Goal: Task Accomplishment & Management: Use online tool/utility

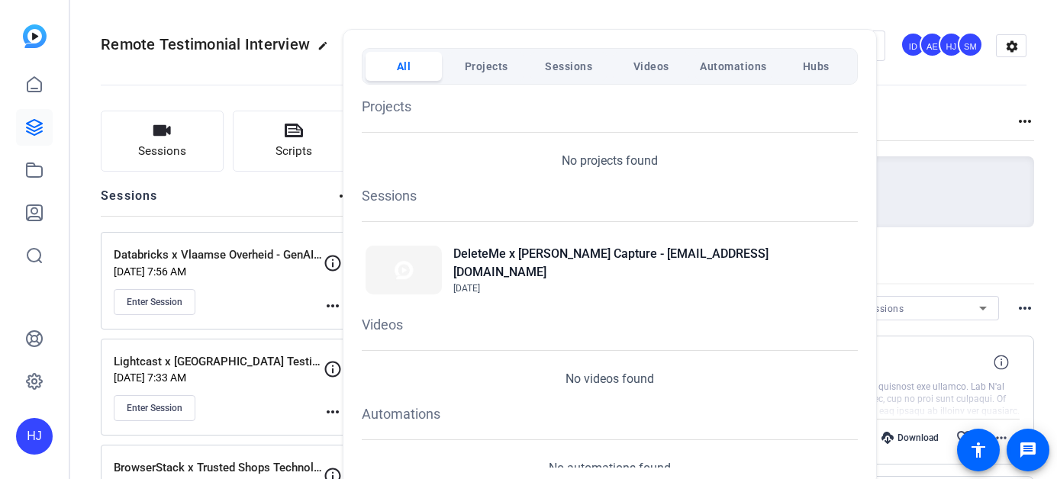
click at [759, 18] on div at bounding box center [528, 239] width 1057 height 479
click at [936, 96] on openreel-divider-bar at bounding box center [564, 80] width 926 height 47
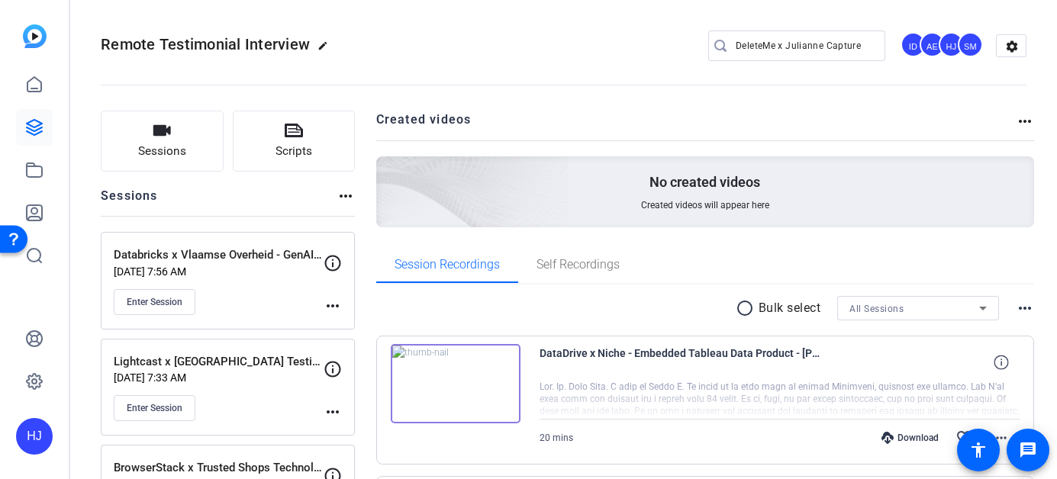
click at [806, 42] on input "DeleteMe x Julianne Capture" at bounding box center [804, 46] width 137 height 18
paste input "Traction Complete x Stukent Customer Story Remot"
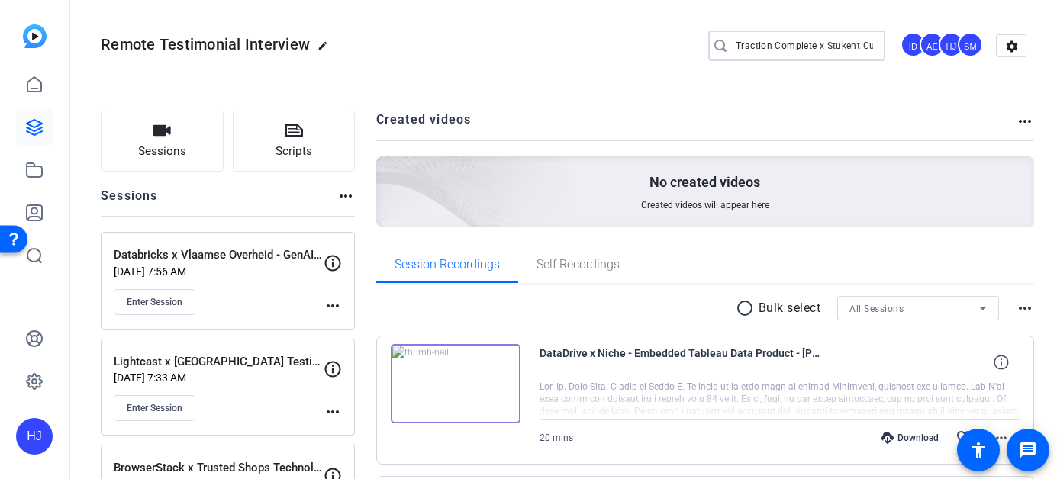
scroll to position [0, 91]
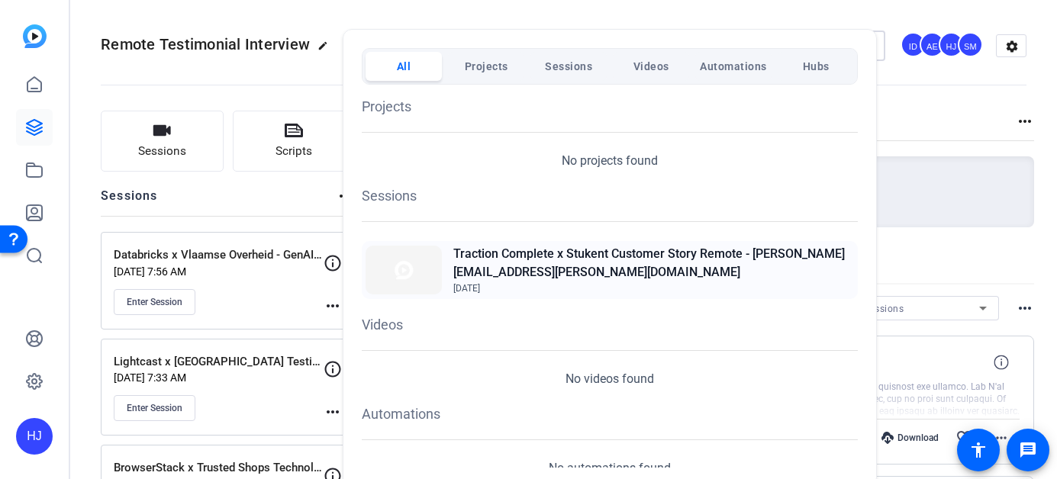
type input "Traction Complete x Stukent Customer Story Remote"
click at [582, 260] on h2 "Traction Complete x Stukent Customer Story Remote - [PERSON_NAME][EMAIL_ADDRESS…" at bounding box center [653, 263] width 401 height 37
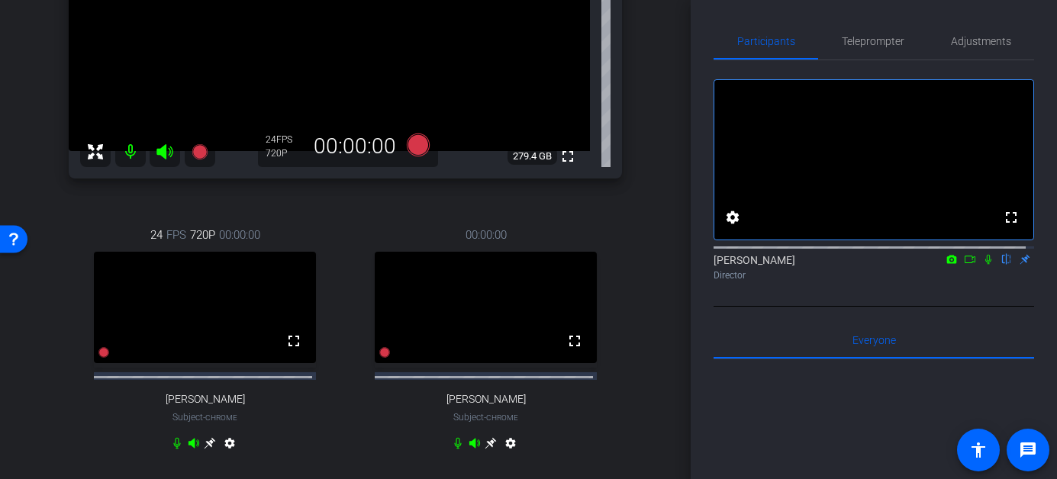
scroll to position [293, 0]
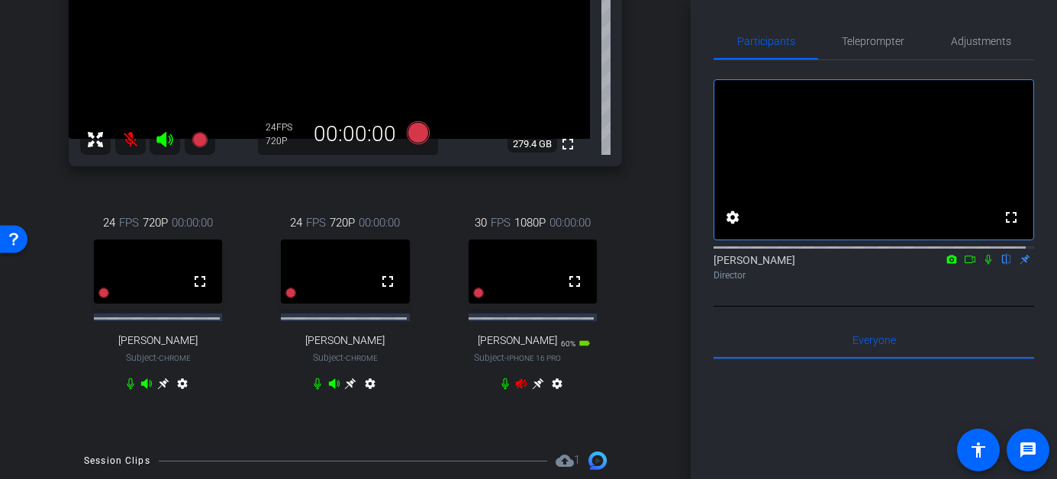
click at [140, 390] on icon at bounding box center [146, 384] width 12 height 12
click at [143, 388] on icon at bounding box center [146, 384] width 11 height 10
click at [127, 386] on icon at bounding box center [130, 384] width 12 height 12
click at [516, 389] on icon at bounding box center [521, 384] width 11 height 10
click at [532, 388] on icon at bounding box center [537, 384] width 11 height 11
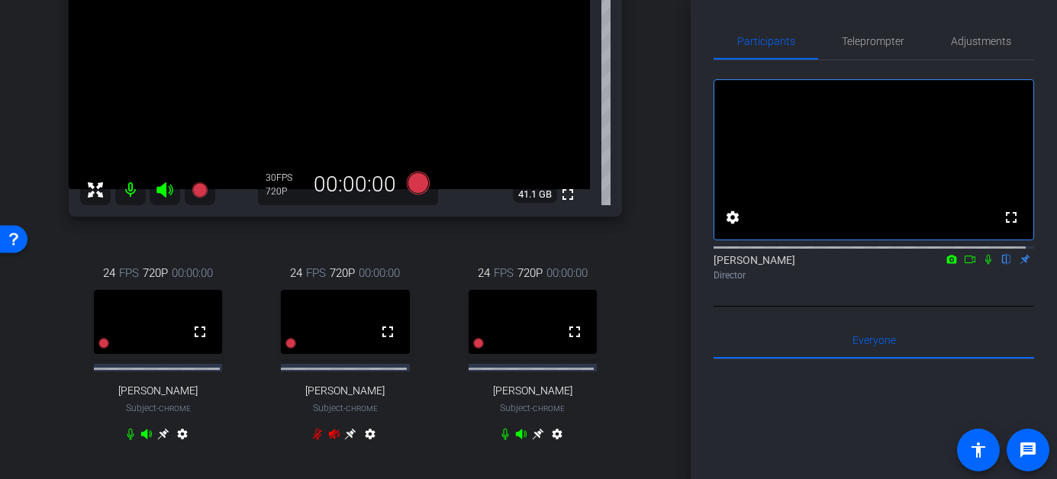
scroll to position [248, 0]
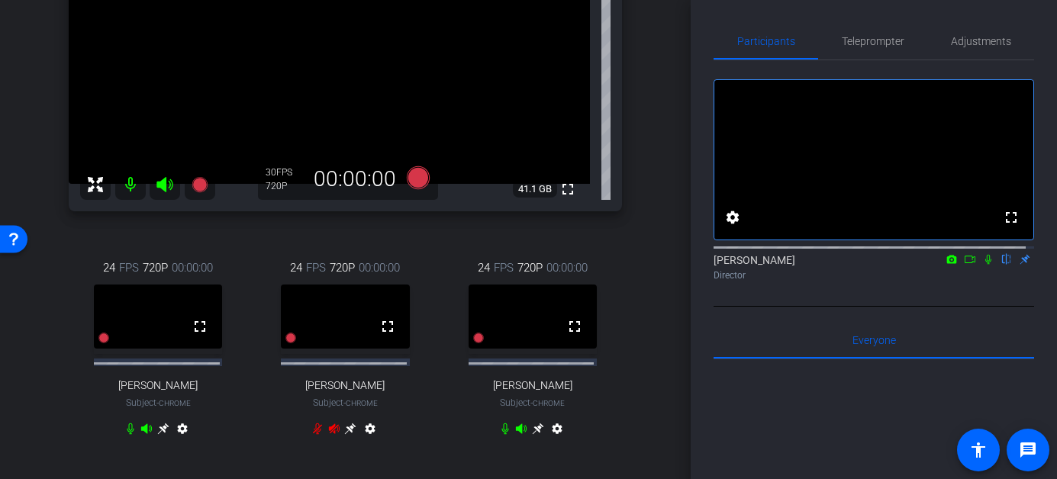
click at [982, 265] on icon at bounding box center [988, 259] width 12 height 11
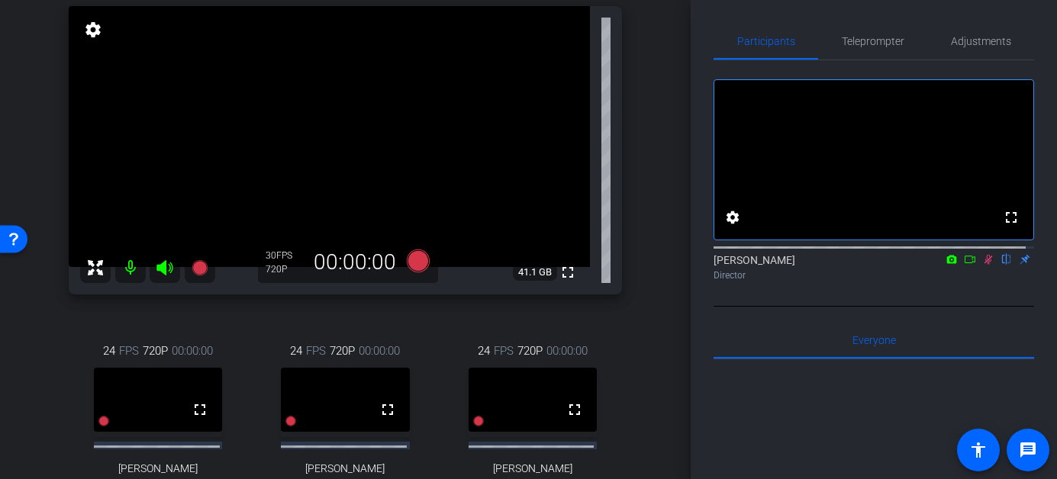
scroll to position [164, 0]
click at [982, 265] on icon at bounding box center [988, 259] width 12 height 11
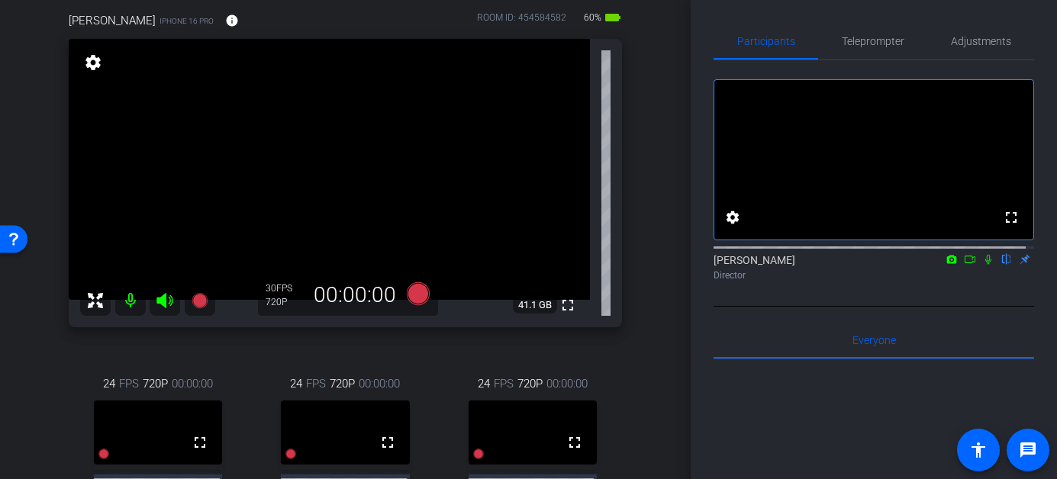
scroll to position [127, 0]
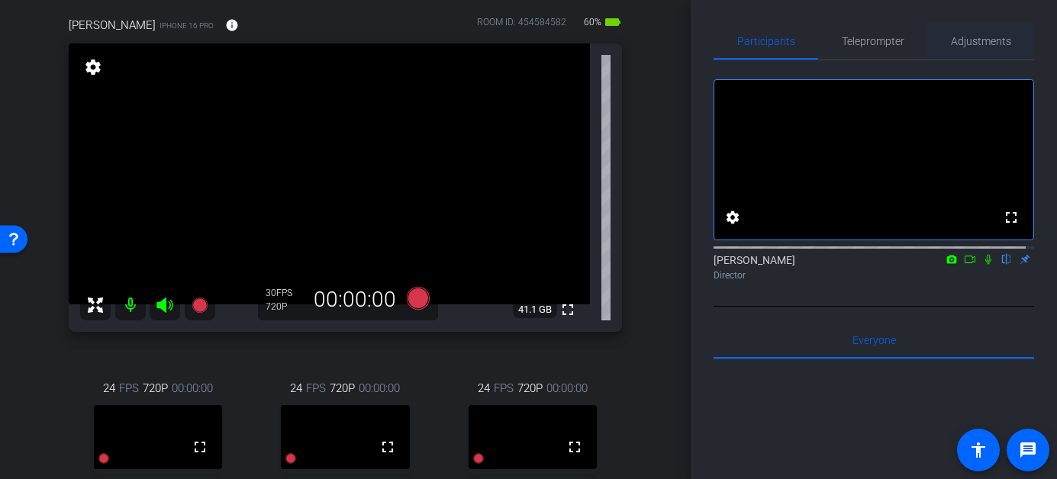
click at [988, 42] on span "Adjustments" at bounding box center [981, 41] width 60 height 11
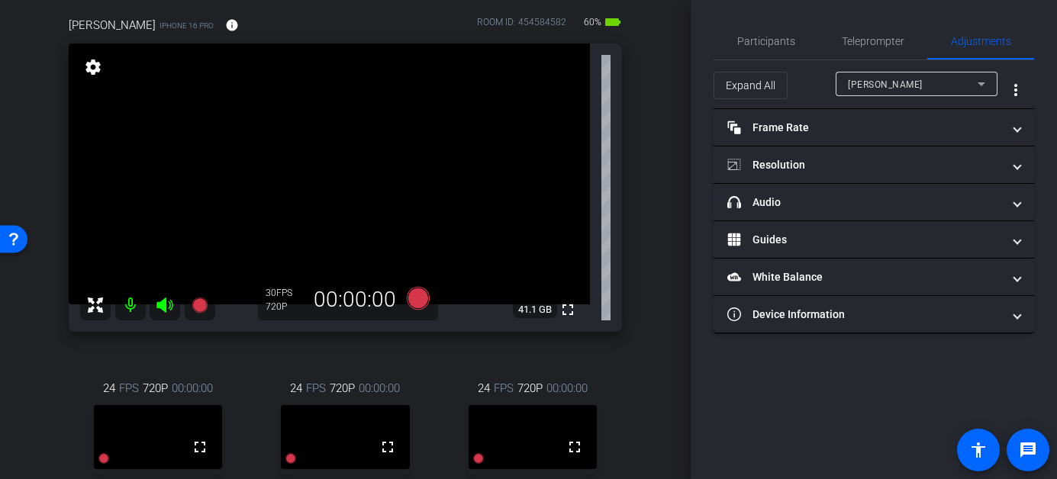
click at [916, 89] on div "Vincent Plana" at bounding box center [913, 84] width 130 height 19
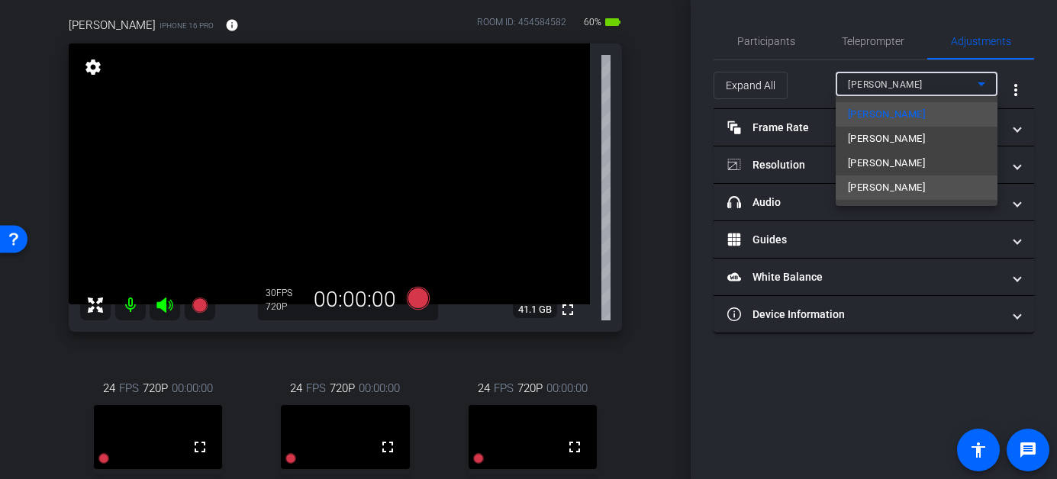
click at [904, 186] on mat-option "Alicia" at bounding box center [917, 188] width 162 height 24
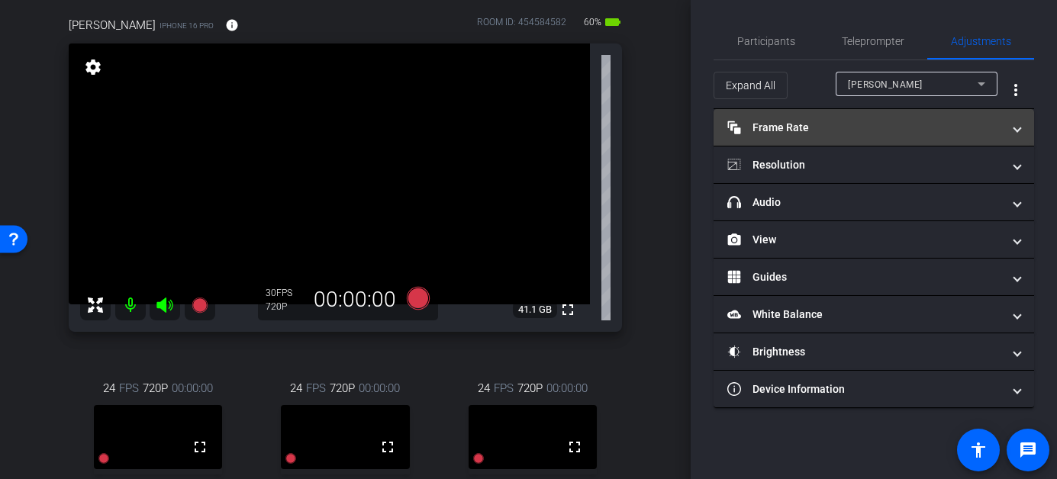
click at [899, 130] on mat-panel-title "Frame Rate Frame Rate" at bounding box center [864, 128] width 275 height 16
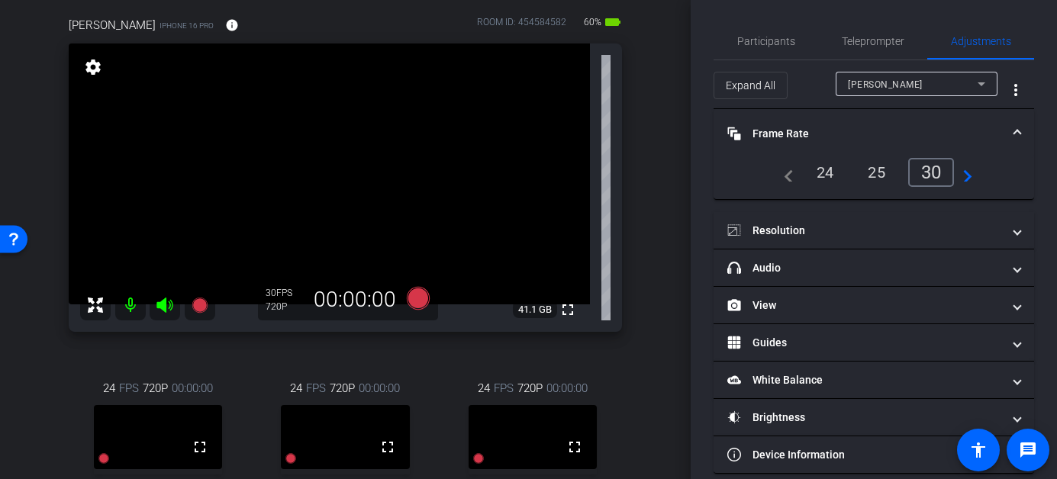
click at [830, 166] on div "24" at bounding box center [825, 172] width 40 height 26
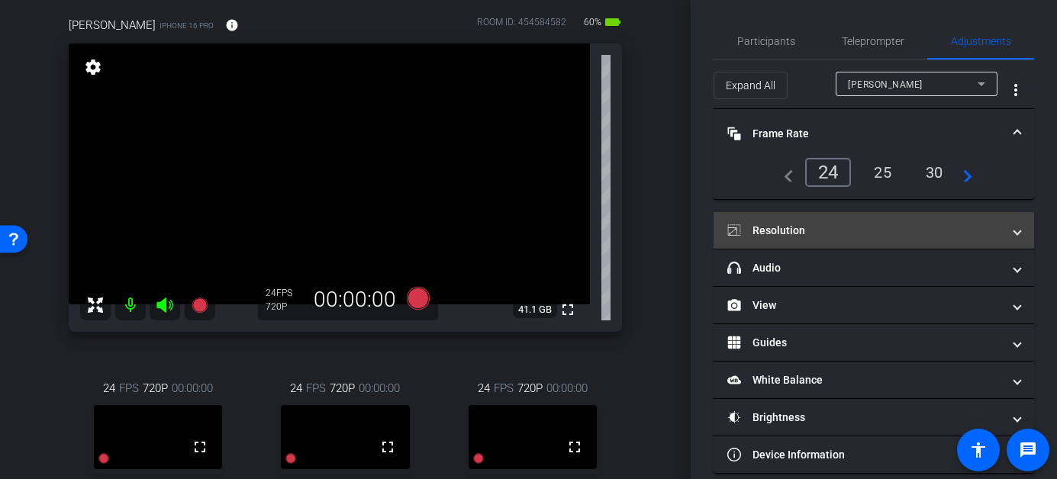
click at [809, 231] on mat-panel-title "Resolution" at bounding box center [864, 231] width 275 height 16
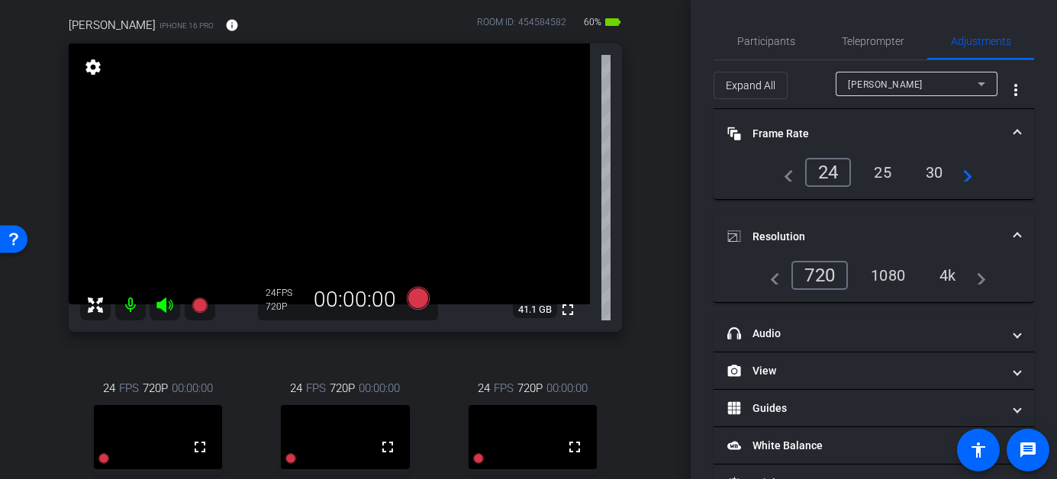
click at [888, 276] on div "1080" at bounding box center [887, 276] width 57 height 26
click at [765, 40] on span "Participants" at bounding box center [766, 41] width 58 height 11
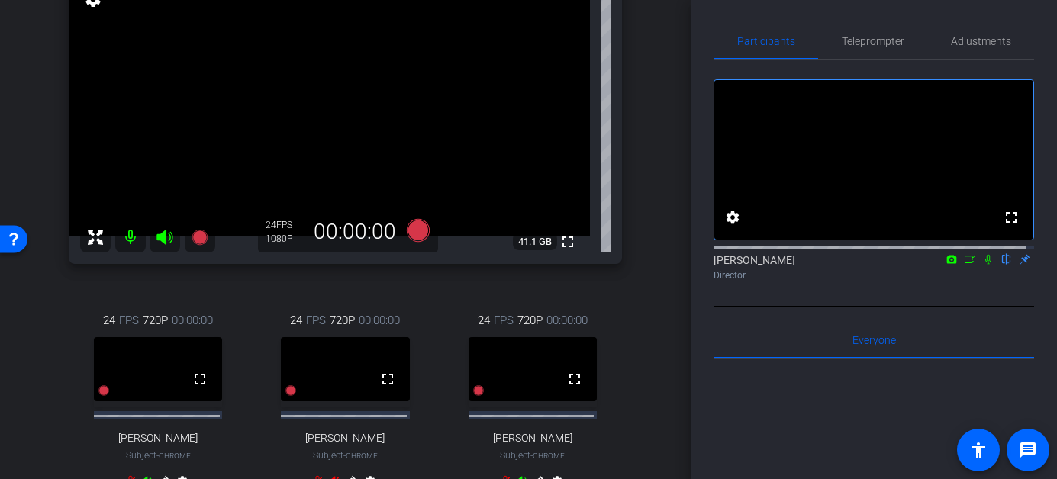
scroll to position [205, 0]
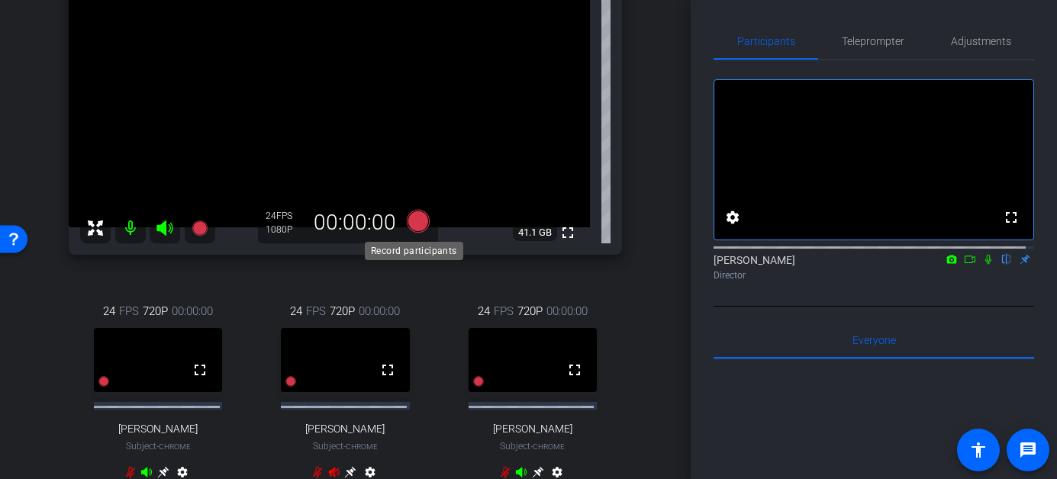
click at [410, 224] on icon at bounding box center [417, 221] width 23 height 23
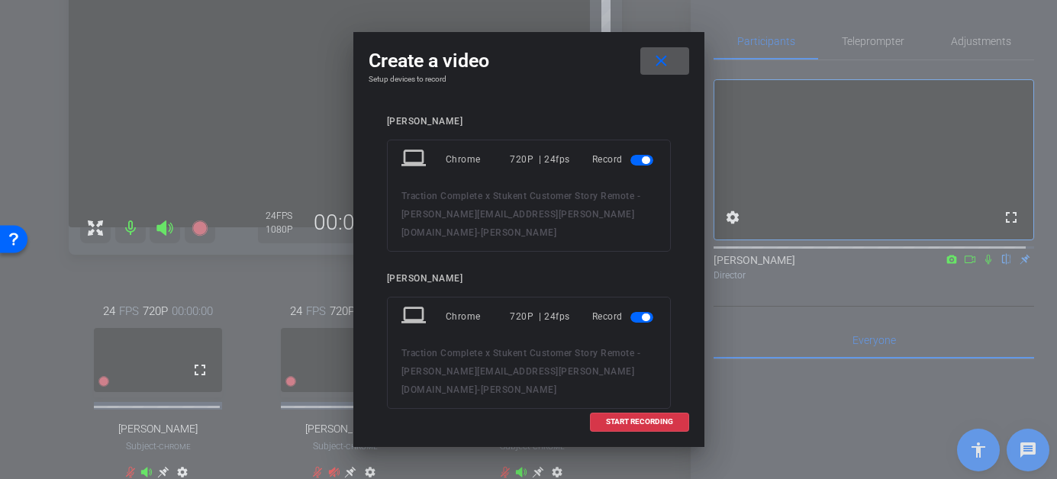
click at [632, 160] on span "button" at bounding box center [641, 160] width 23 height 11
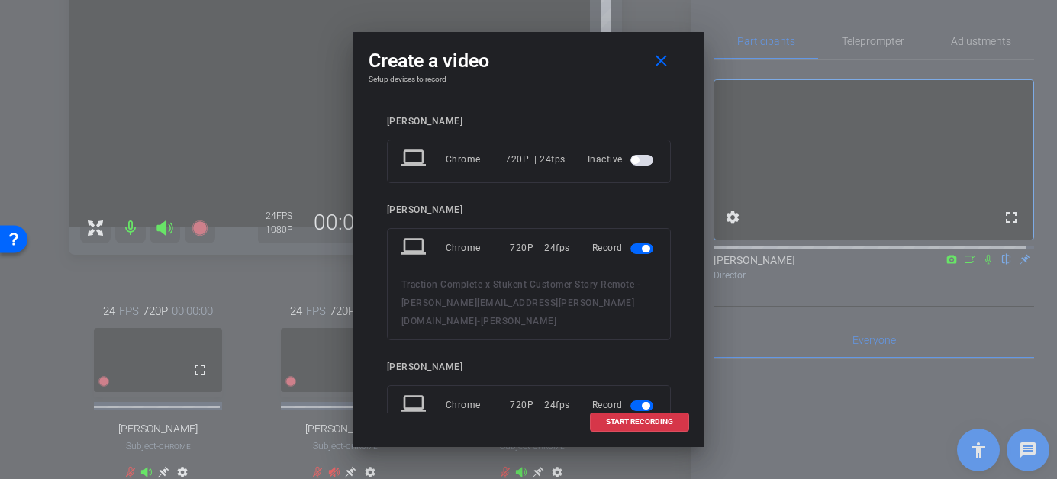
click at [630, 250] on span "button" at bounding box center [641, 248] width 23 height 11
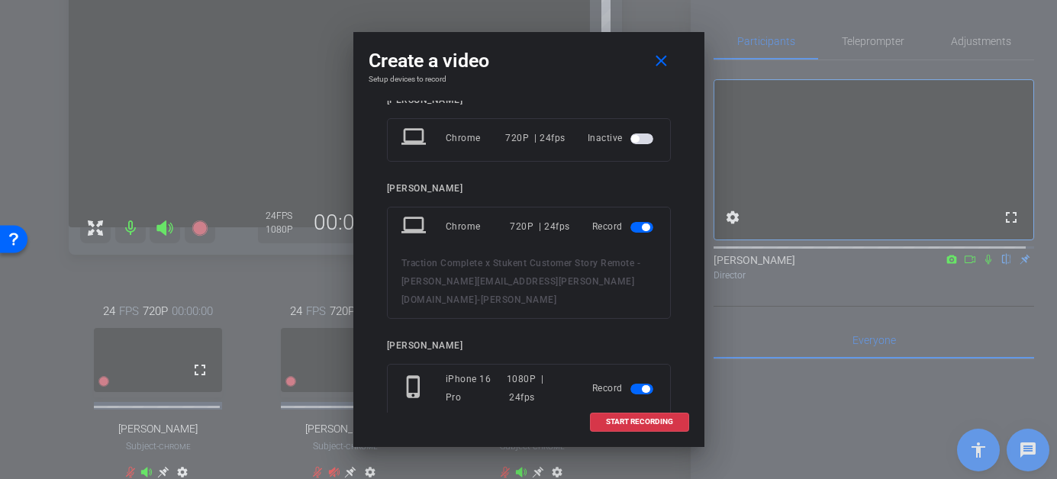
scroll to position [113, 0]
click at [633, 227] on span "button" at bounding box center [641, 224] width 23 height 11
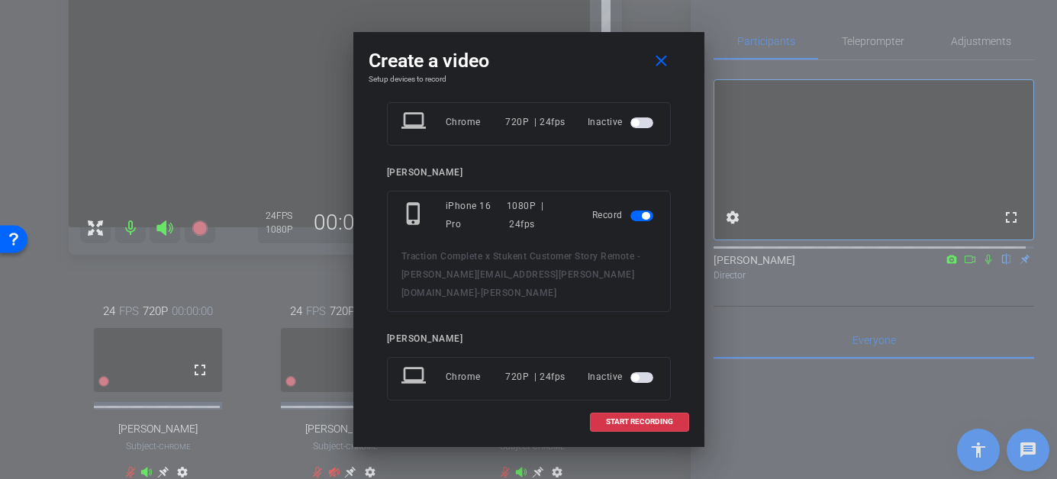
scroll to position [221, 0]
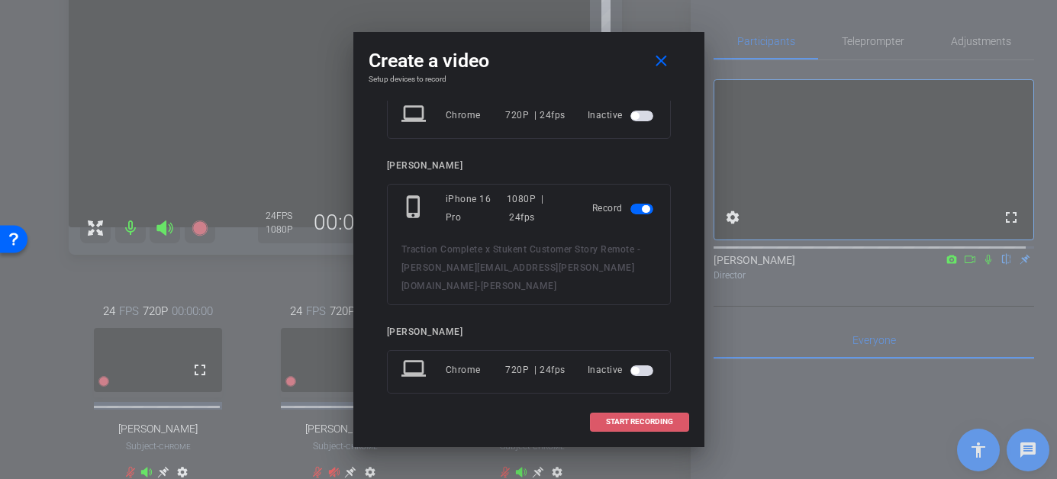
click at [625, 416] on span at bounding box center [640, 422] width 98 height 37
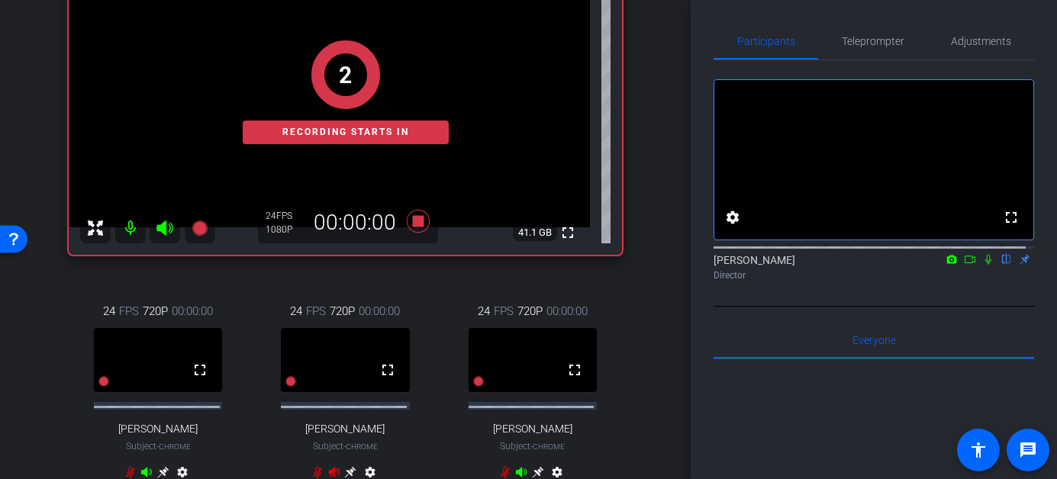
click at [982, 265] on icon at bounding box center [988, 259] width 12 height 11
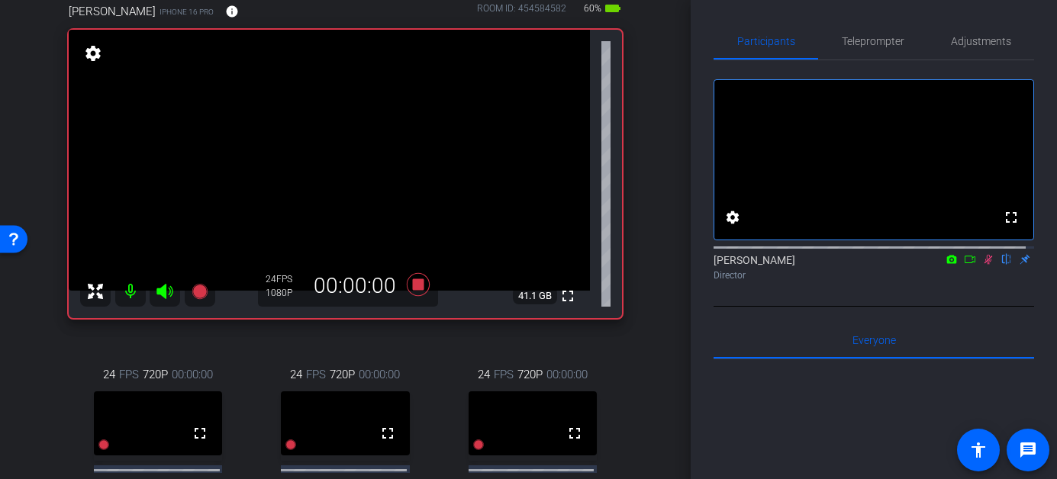
scroll to position [133, 0]
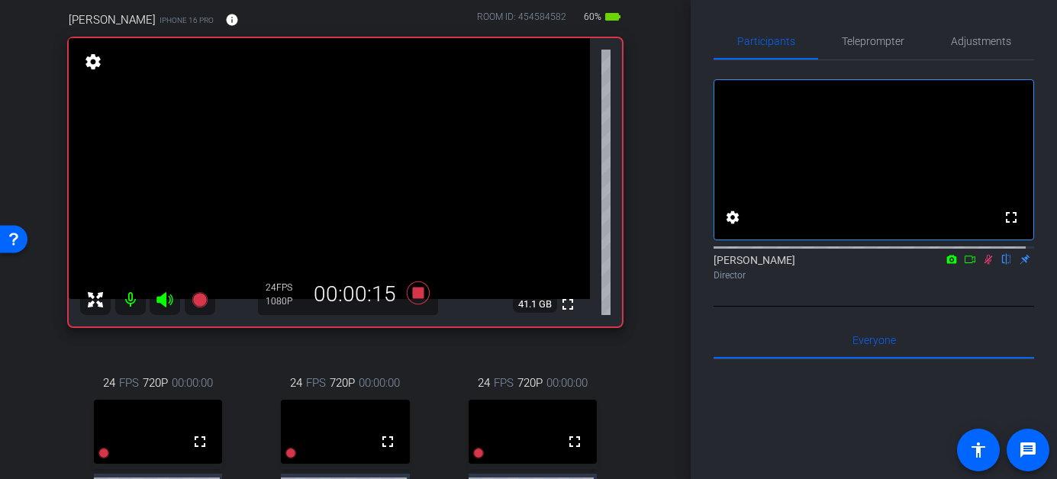
click at [984, 265] on icon at bounding box center [988, 260] width 8 height 10
click at [412, 298] on icon at bounding box center [417, 293] width 23 height 23
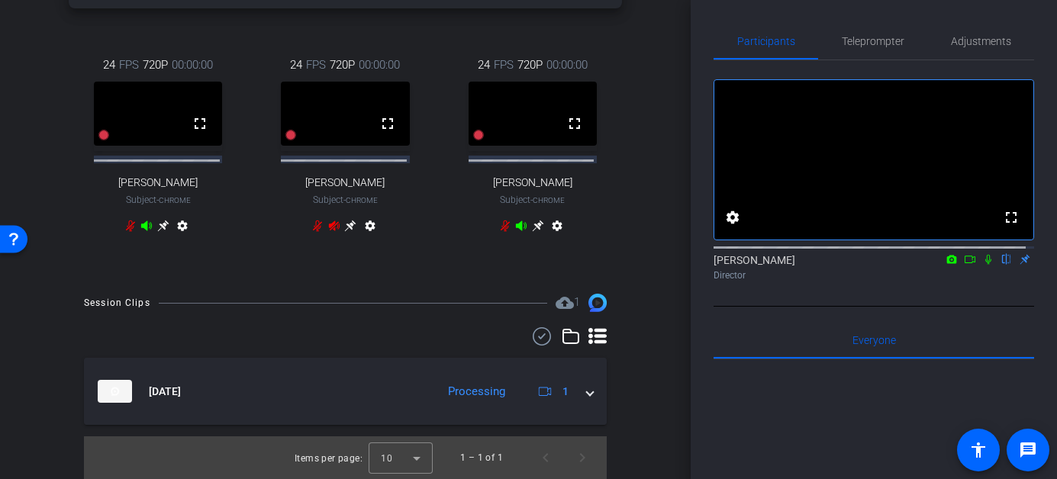
scroll to position [456, 0]
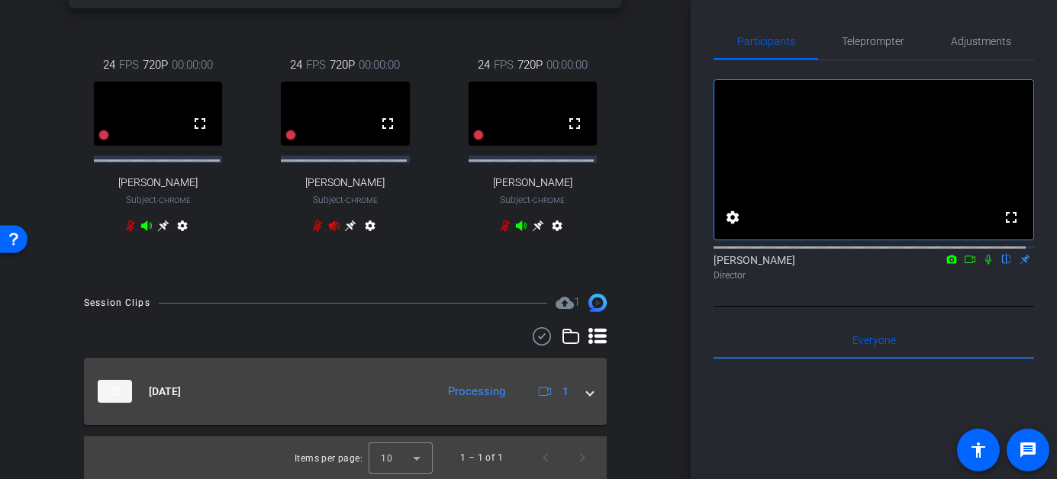
click at [587, 395] on span at bounding box center [590, 392] width 6 height 16
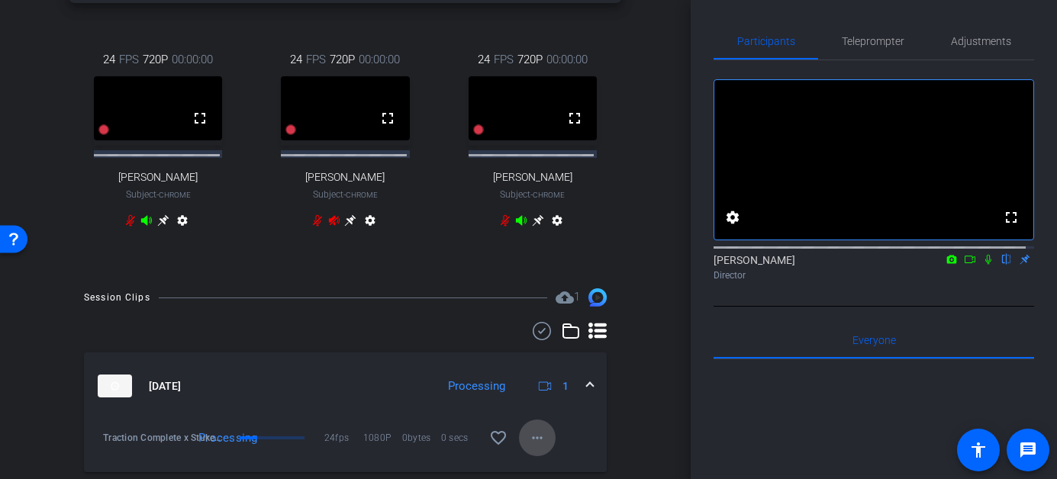
click at [530, 434] on span at bounding box center [537, 438] width 37 height 37
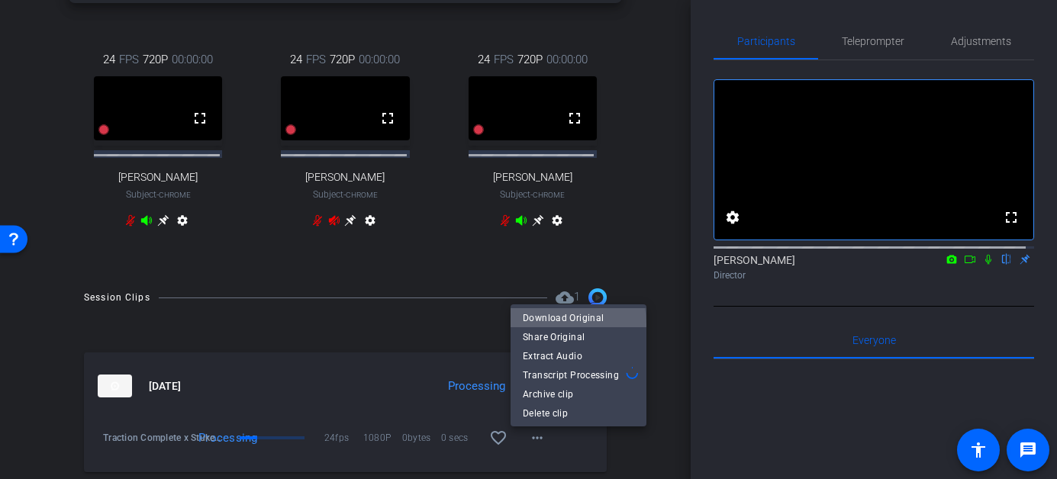
click at [550, 325] on span "Download Original" at bounding box center [578, 318] width 111 height 18
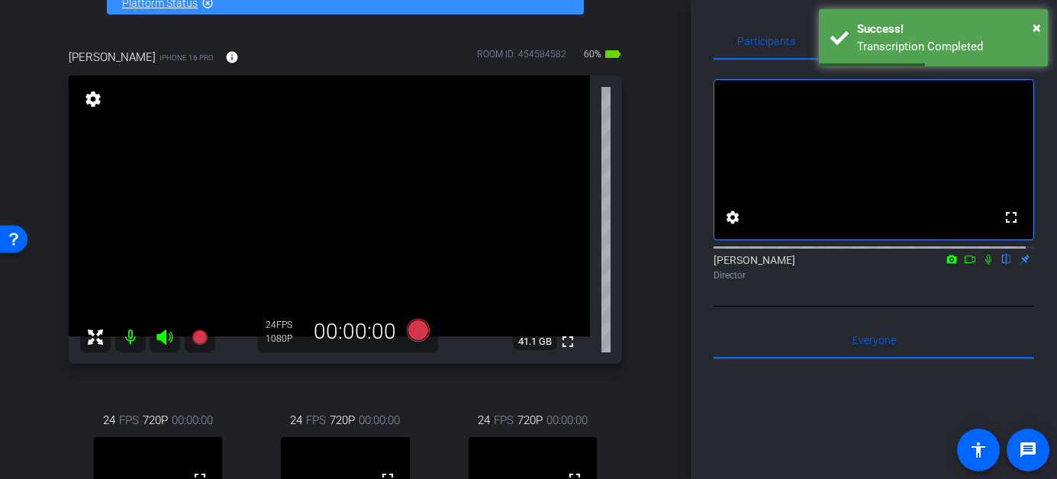
scroll to position [81, 0]
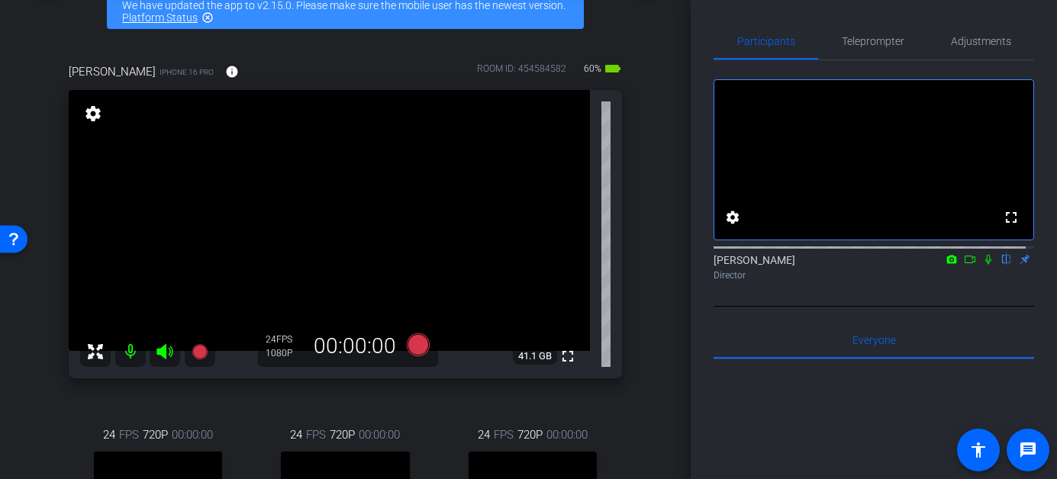
click at [129, 352] on mat-icon at bounding box center [130, 352] width 31 height 31
click at [162, 353] on icon at bounding box center [164, 351] width 16 height 15
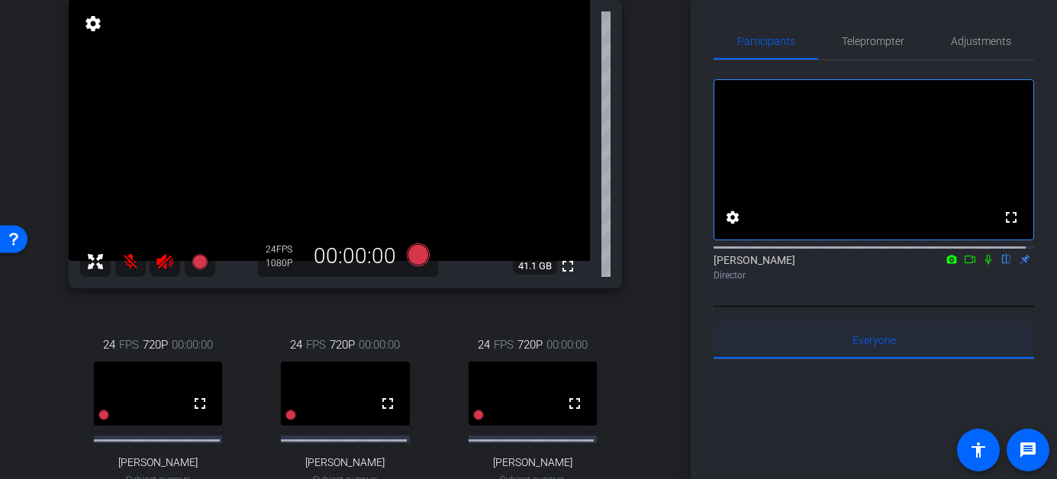
scroll to position [176, 0]
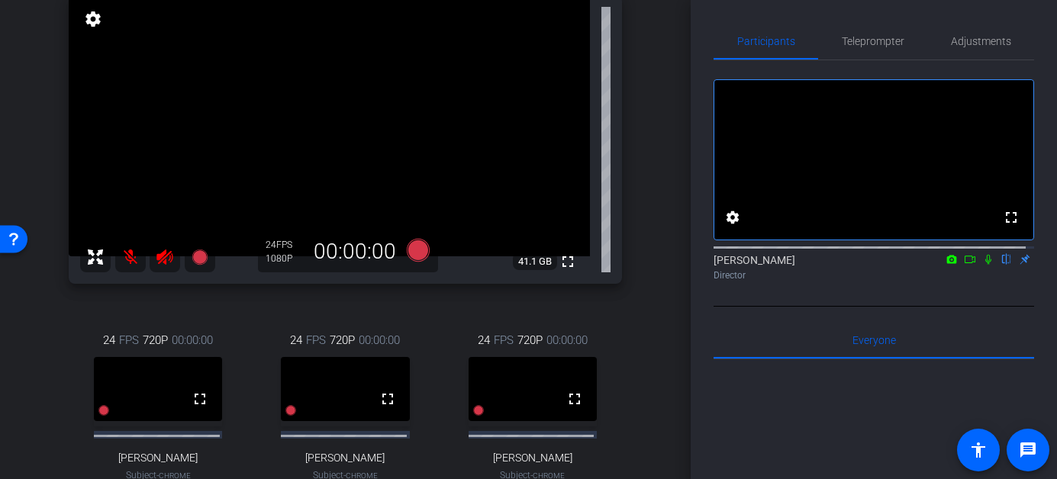
click at [164, 263] on icon at bounding box center [164, 257] width 16 height 15
click at [124, 261] on mat-icon at bounding box center [130, 257] width 31 height 31
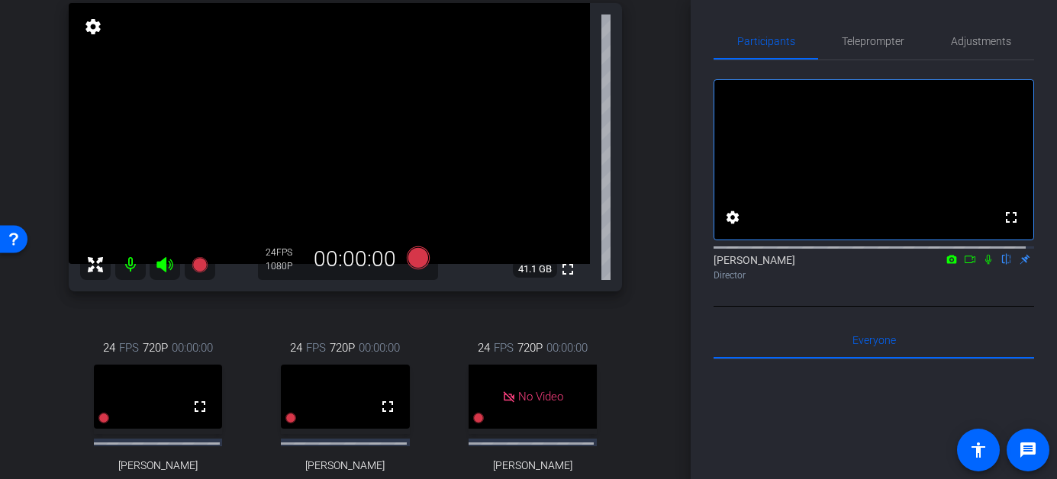
scroll to position [171, 0]
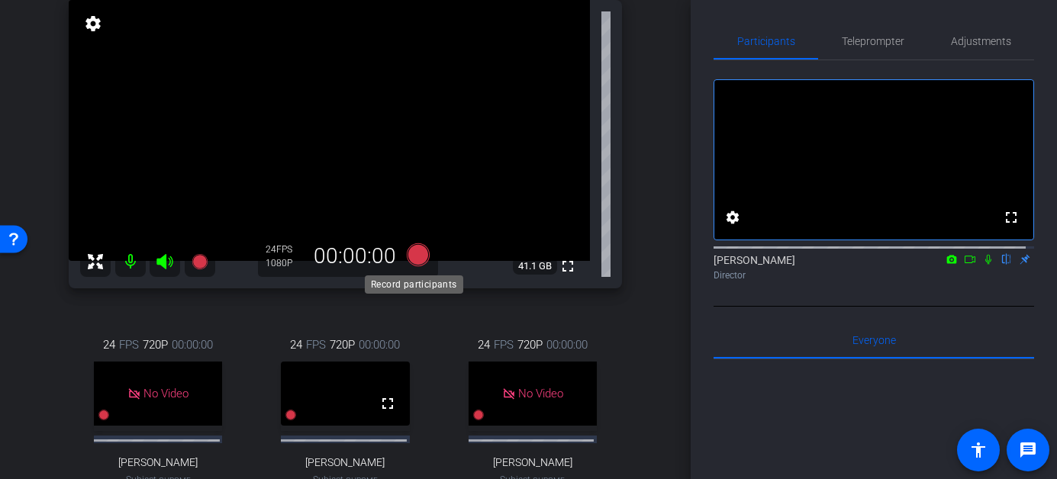
click at [418, 258] on icon at bounding box center [417, 254] width 23 height 23
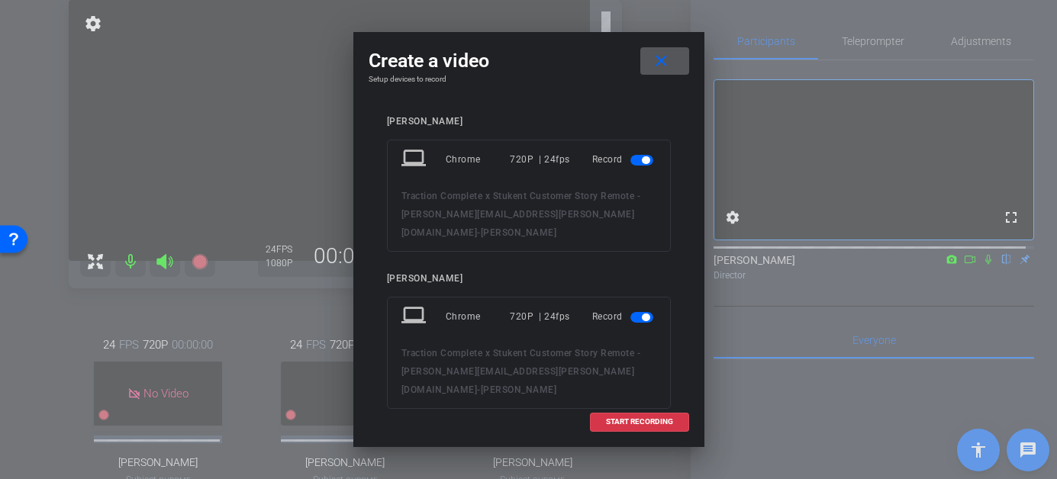
click at [642, 158] on span "button" at bounding box center [646, 160] width 8 height 8
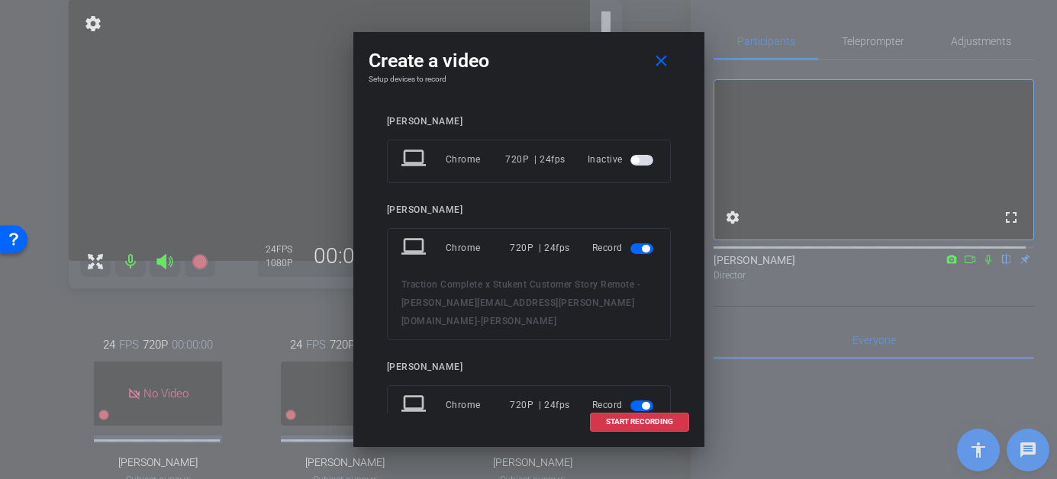
click at [630, 244] on span "button" at bounding box center [641, 248] width 23 height 11
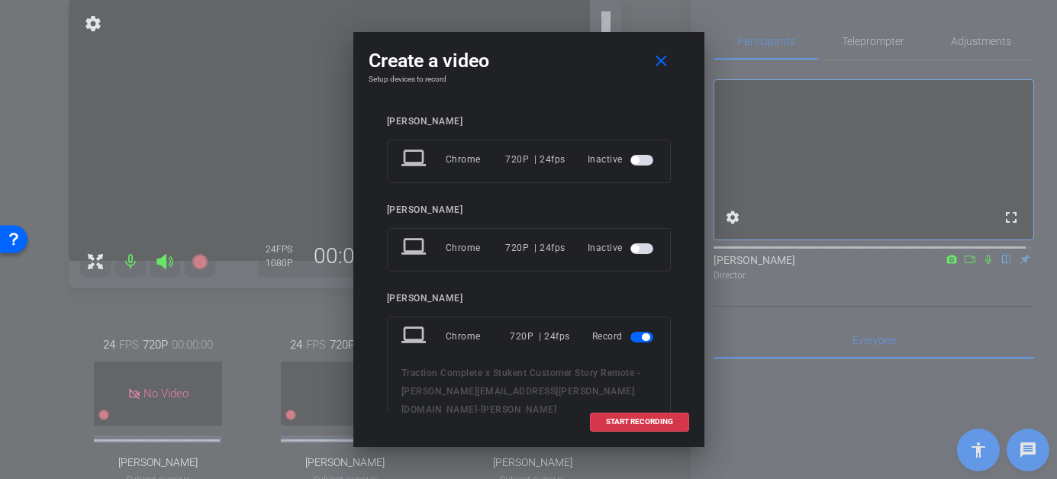
scroll to position [43, 0]
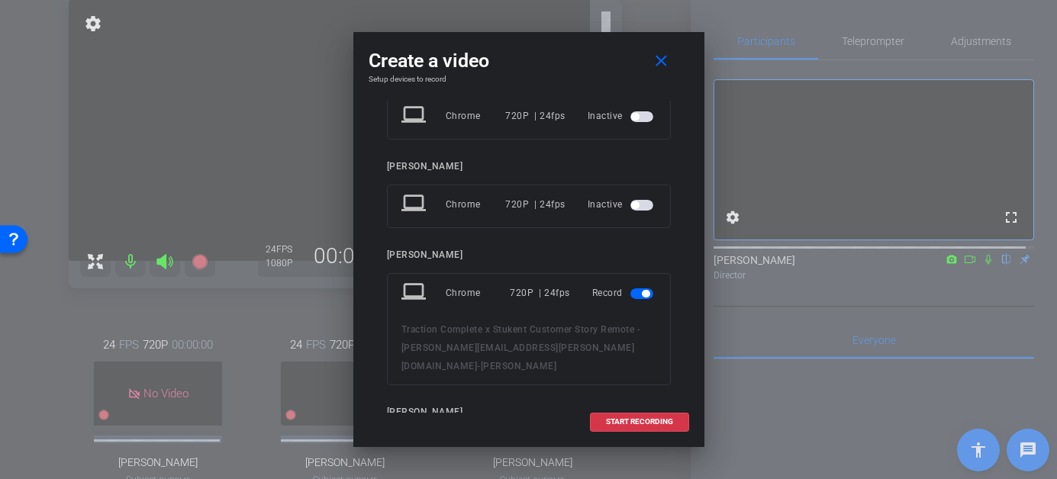
click at [633, 298] on span "button" at bounding box center [641, 293] width 23 height 11
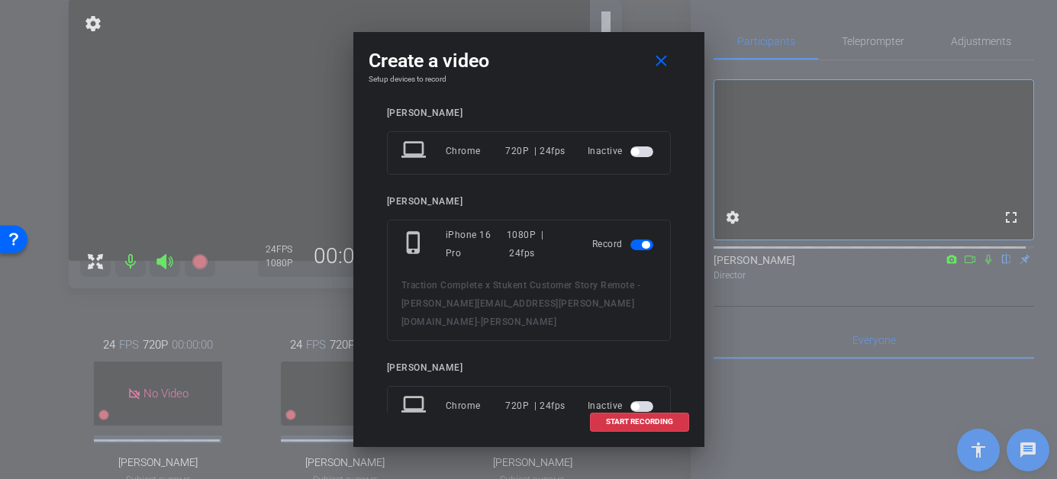
scroll to position [221, 0]
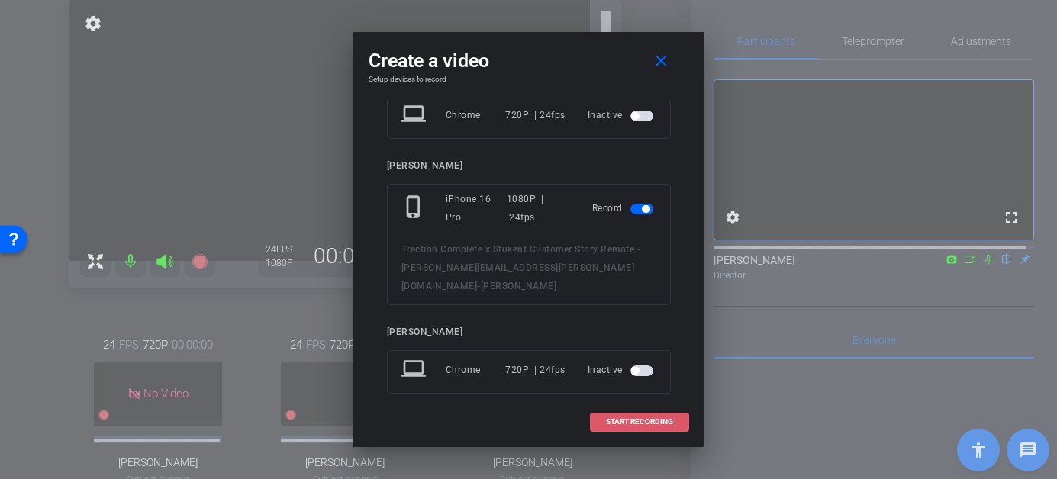
click at [617, 421] on span "START RECORDING" at bounding box center [639, 422] width 67 height 8
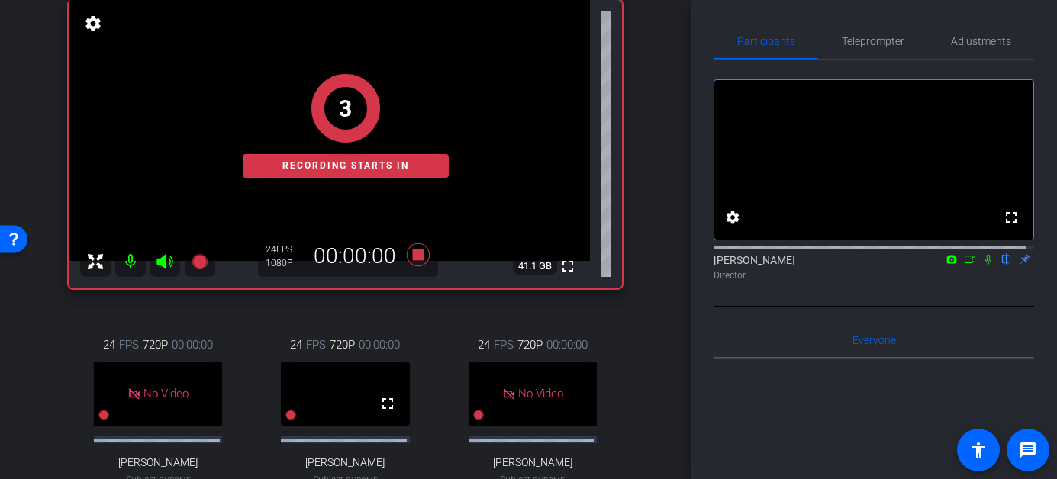
click at [964, 265] on icon at bounding box center [970, 259] width 12 height 11
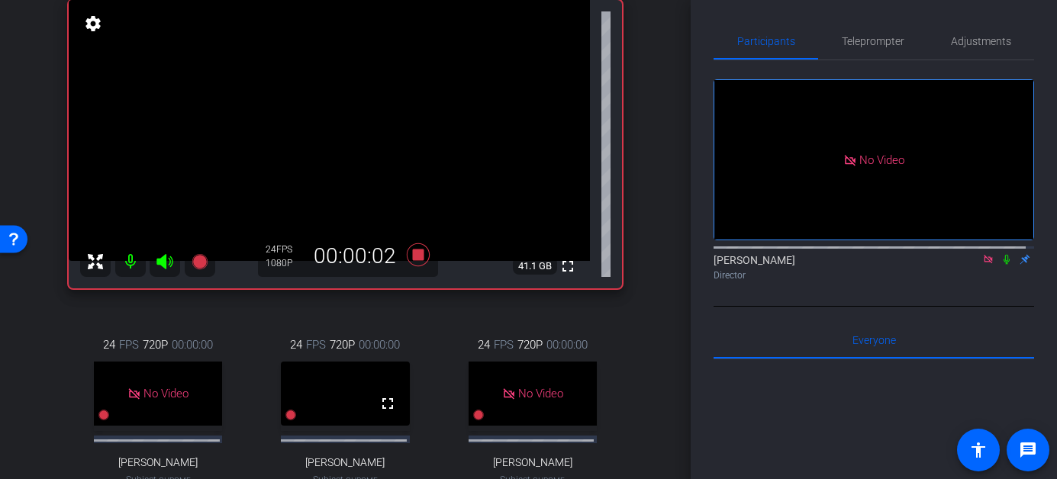
click at [1000, 265] on icon at bounding box center [1006, 259] width 12 height 11
click at [1003, 265] on icon at bounding box center [1007, 260] width 8 height 10
click at [1004, 265] on icon at bounding box center [1007, 260] width 6 height 10
click at [1003, 265] on icon at bounding box center [1007, 260] width 8 height 10
click at [1000, 265] on icon at bounding box center [1006, 259] width 12 height 11
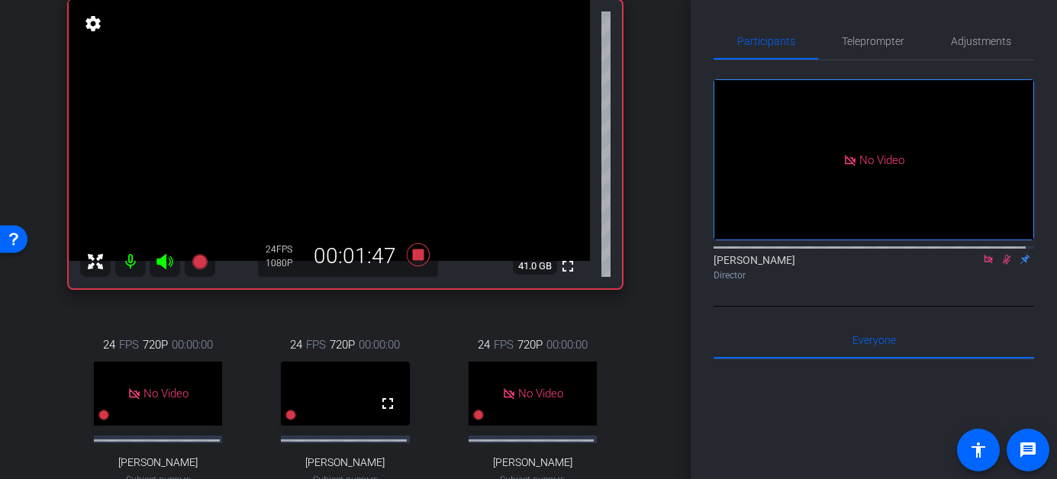
click at [1000, 265] on icon at bounding box center [1006, 259] width 12 height 11
click at [1004, 265] on icon at bounding box center [1007, 260] width 6 height 10
click at [1003, 265] on icon at bounding box center [1007, 260] width 8 height 10
click at [1000, 265] on icon at bounding box center [1006, 259] width 12 height 11
click at [997, 266] on mat-icon at bounding box center [1006, 260] width 18 height 14
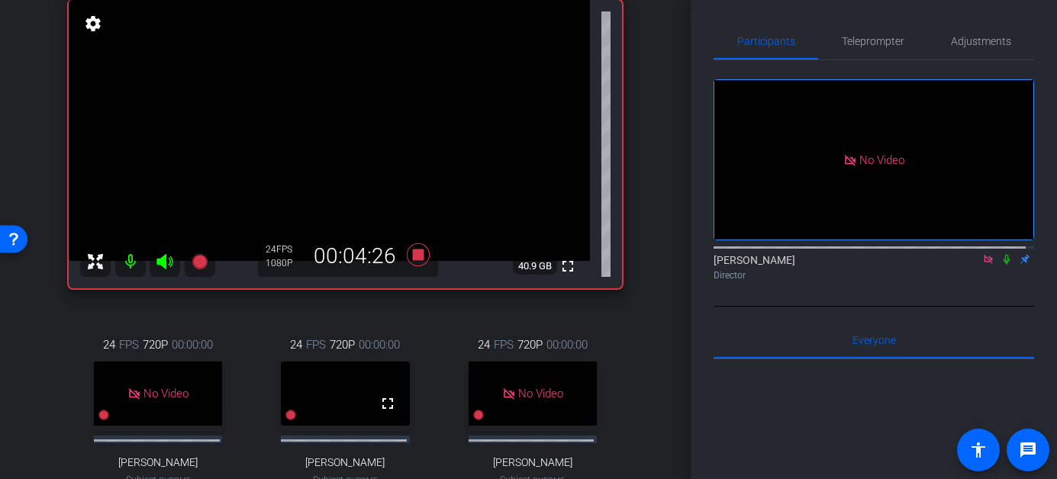
click at [1004, 265] on icon at bounding box center [1007, 260] width 6 height 10
click at [1000, 265] on icon at bounding box center [1006, 259] width 12 height 11
click at [1003, 265] on icon at bounding box center [1007, 260] width 8 height 10
click at [1004, 265] on icon at bounding box center [1007, 260] width 6 height 10
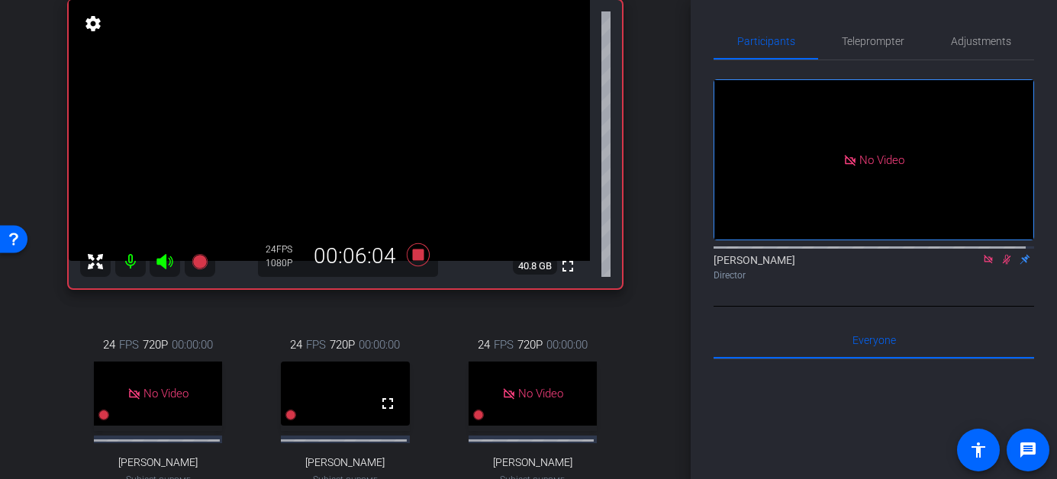
click at [1001, 265] on icon at bounding box center [1006, 259] width 12 height 11
click at [1000, 265] on icon at bounding box center [1006, 259] width 12 height 11
click at [1003, 265] on icon at bounding box center [1007, 260] width 8 height 10
click at [1000, 265] on icon at bounding box center [1006, 259] width 12 height 11
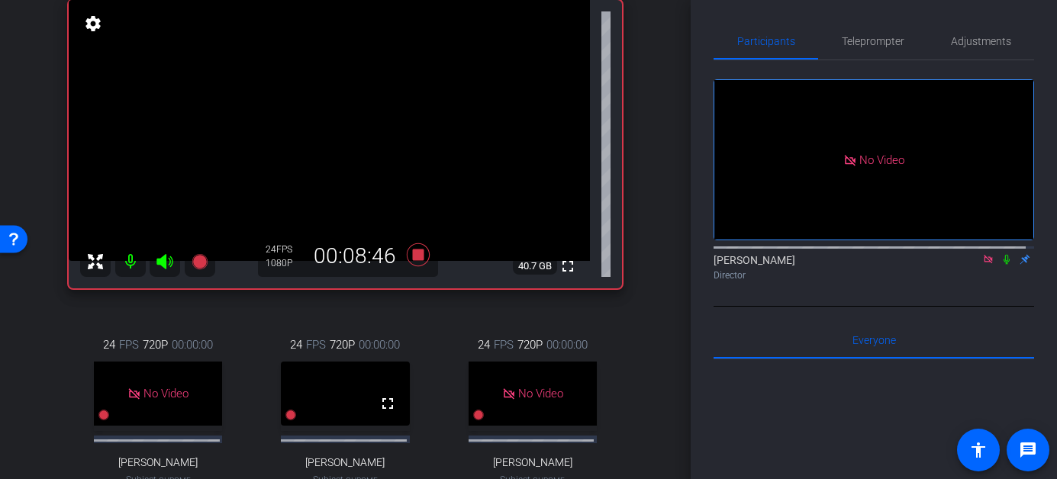
click at [1000, 265] on icon at bounding box center [1006, 259] width 12 height 11
click at [1003, 265] on icon at bounding box center [1007, 260] width 8 height 10
click at [1000, 265] on icon at bounding box center [1006, 259] width 12 height 11
click at [1003, 265] on icon at bounding box center [1007, 260] width 8 height 10
click at [1004, 265] on icon at bounding box center [1007, 260] width 6 height 10
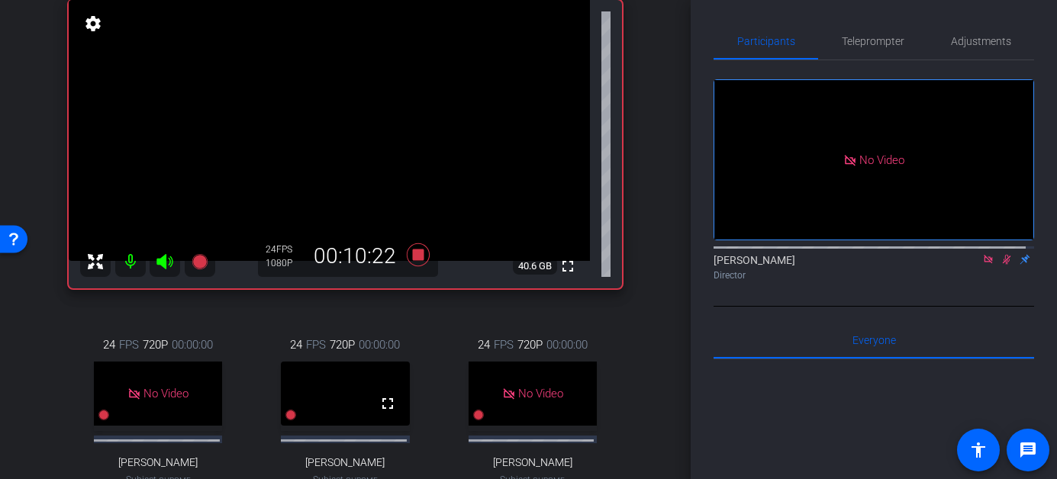
click at [1003, 265] on icon at bounding box center [1007, 260] width 8 height 10
click at [1004, 265] on icon at bounding box center [1007, 260] width 6 height 10
click at [1003, 265] on icon at bounding box center [1007, 260] width 8 height 10
click at [1004, 265] on icon at bounding box center [1007, 260] width 6 height 10
click at [1000, 265] on icon at bounding box center [1006, 259] width 12 height 11
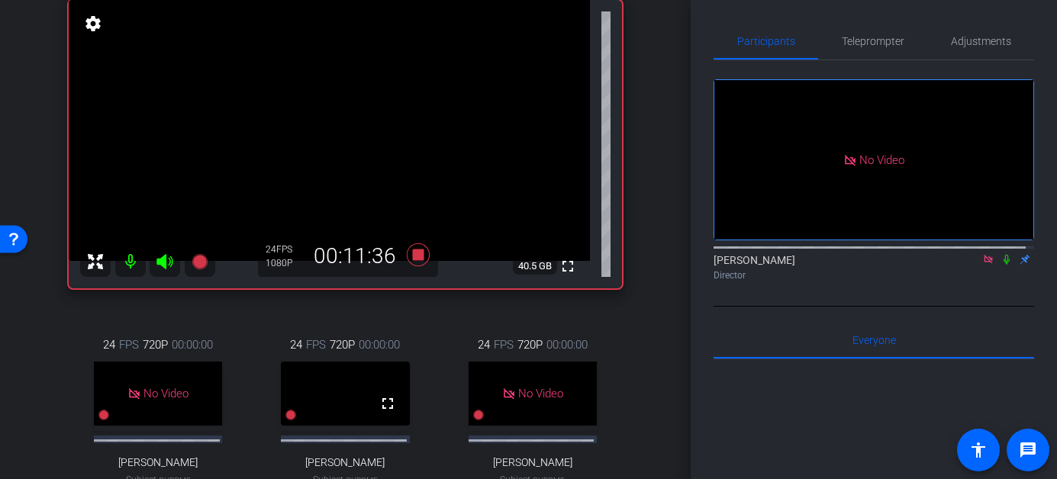
click at [1004, 265] on icon at bounding box center [1007, 260] width 6 height 10
click at [1000, 265] on icon at bounding box center [1006, 259] width 12 height 11
click at [1004, 265] on icon at bounding box center [1007, 260] width 6 height 10
click at [1003, 265] on icon at bounding box center [1007, 260] width 8 height 10
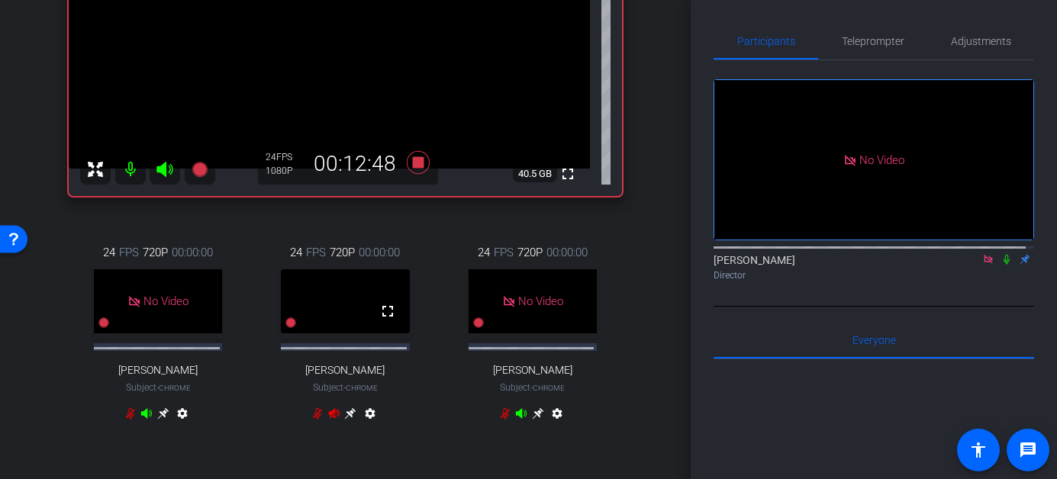
scroll to position [266, 0]
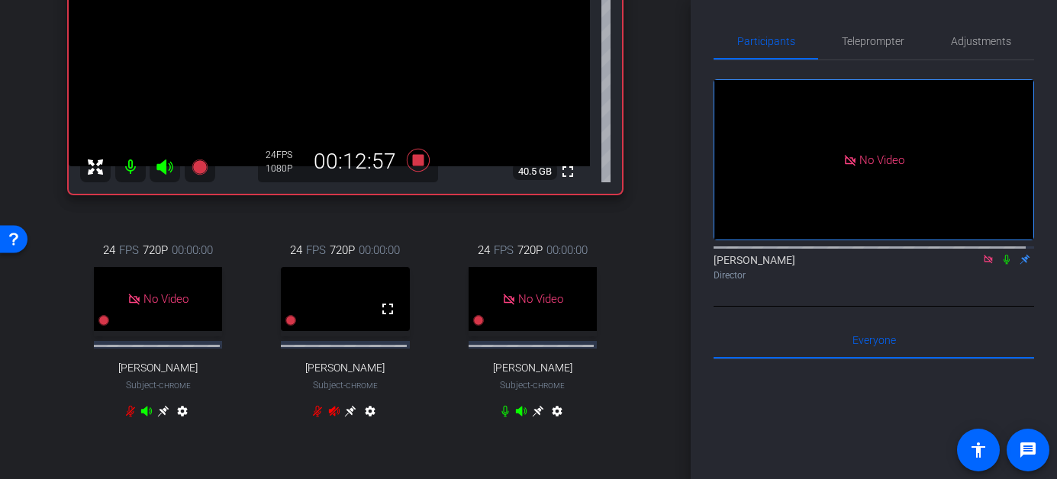
click at [1004, 265] on icon at bounding box center [1007, 260] width 6 height 10
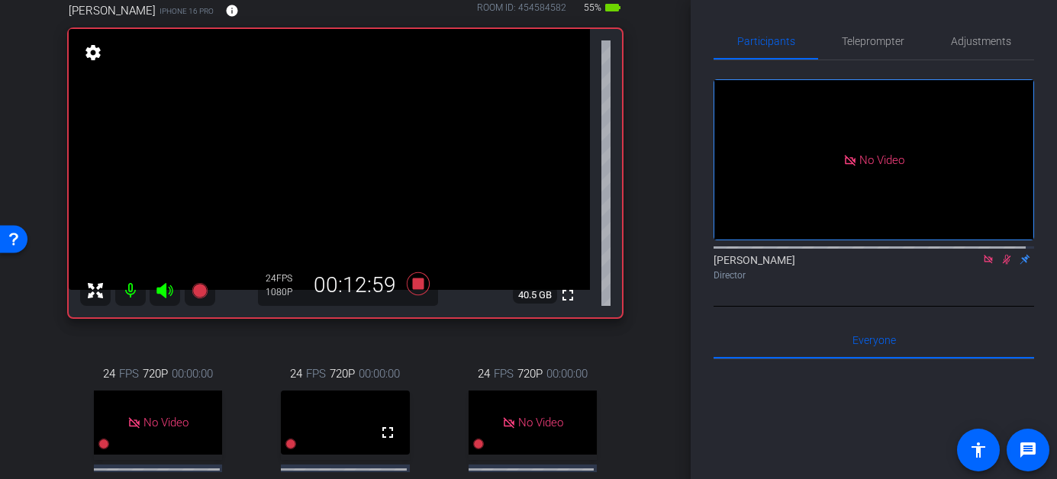
scroll to position [135, 0]
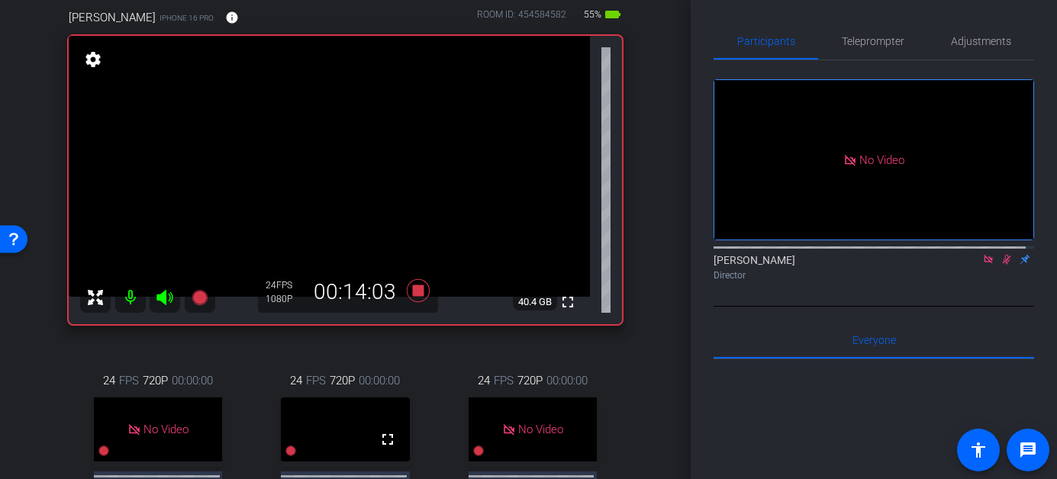
click at [1000, 265] on icon at bounding box center [1006, 259] width 12 height 11
click at [1004, 265] on icon at bounding box center [1007, 260] width 6 height 10
click at [1003, 265] on icon at bounding box center [1007, 260] width 8 height 10
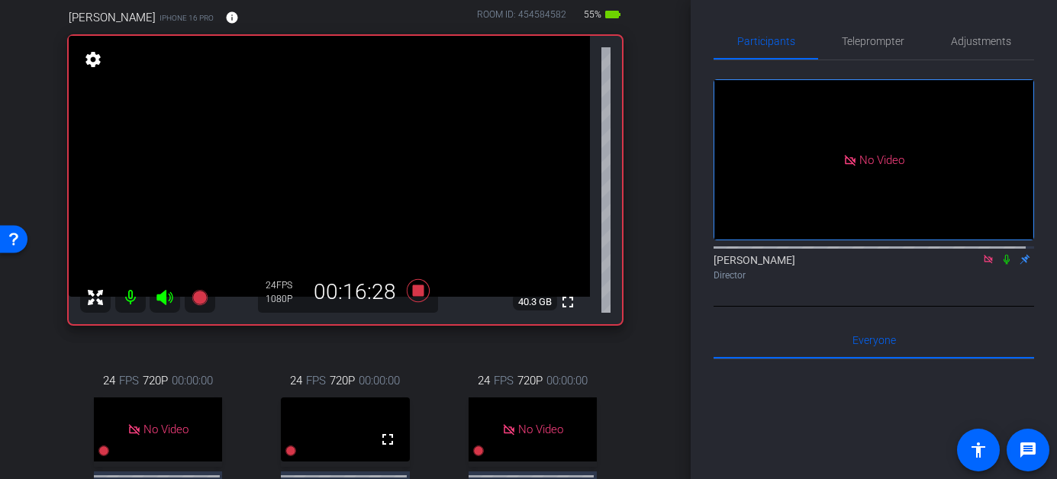
click at [1000, 265] on icon at bounding box center [1006, 259] width 12 height 11
click at [1002, 266] on mat-icon at bounding box center [1006, 260] width 18 height 14
click at [1000, 265] on icon at bounding box center [1006, 259] width 12 height 11
click at [1003, 265] on icon at bounding box center [1007, 260] width 8 height 10
click at [1000, 265] on icon at bounding box center [1006, 259] width 12 height 11
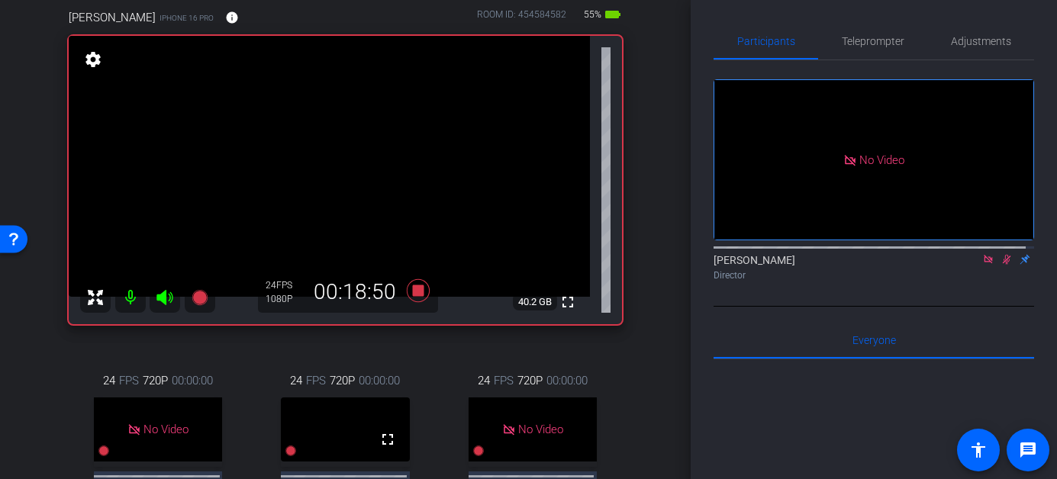
click at [1000, 265] on icon at bounding box center [1006, 259] width 12 height 11
click at [1004, 265] on icon at bounding box center [1007, 260] width 6 height 10
click at [997, 266] on mat-icon at bounding box center [1006, 260] width 18 height 14
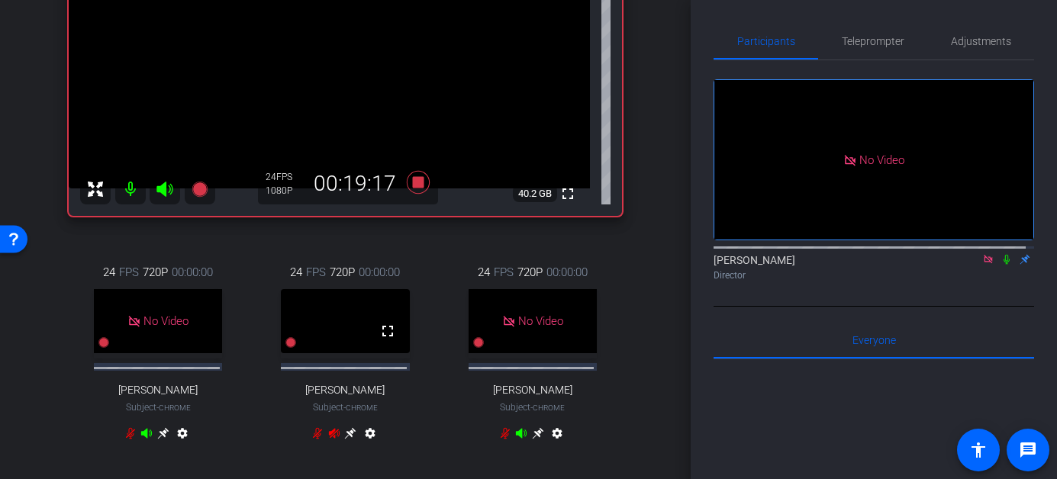
scroll to position [221, 0]
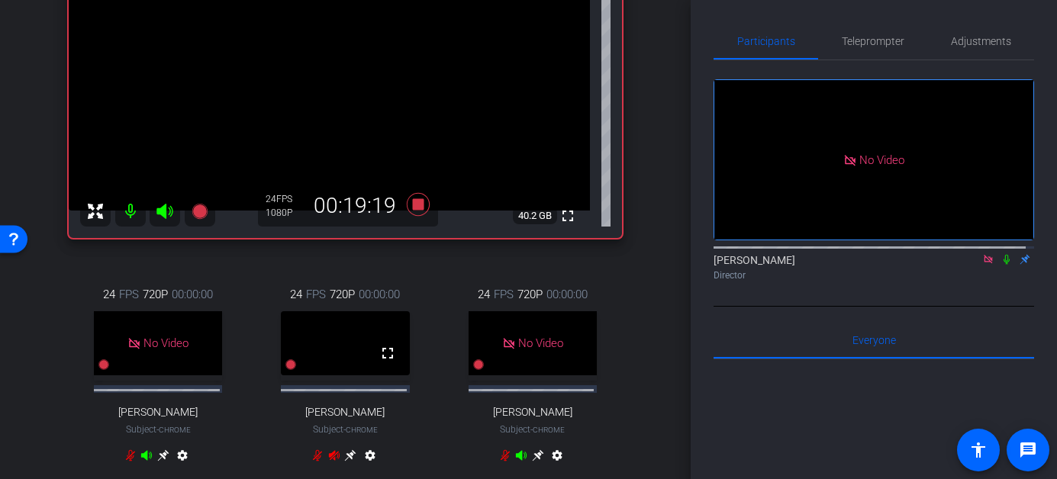
click at [1000, 265] on icon at bounding box center [1006, 259] width 12 height 11
click at [1003, 265] on icon at bounding box center [1007, 260] width 8 height 10
click at [1000, 265] on icon at bounding box center [1006, 259] width 12 height 11
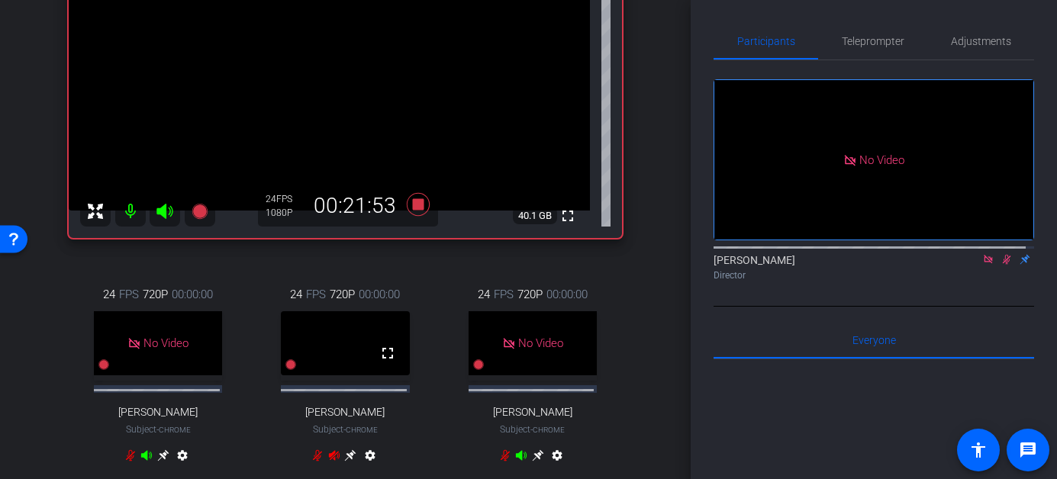
click at [1003, 265] on icon at bounding box center [1007, 260] width 8 height 10
click at [1000, 265] on icon at bounding box center [1006, 259] width 12 height 11
click at [1003, 265] on icon at bounding box center [1007, 260] width 8 height 10
click at [1000, 265] on icon at bounding box center [1006, 259] width 12 height 11
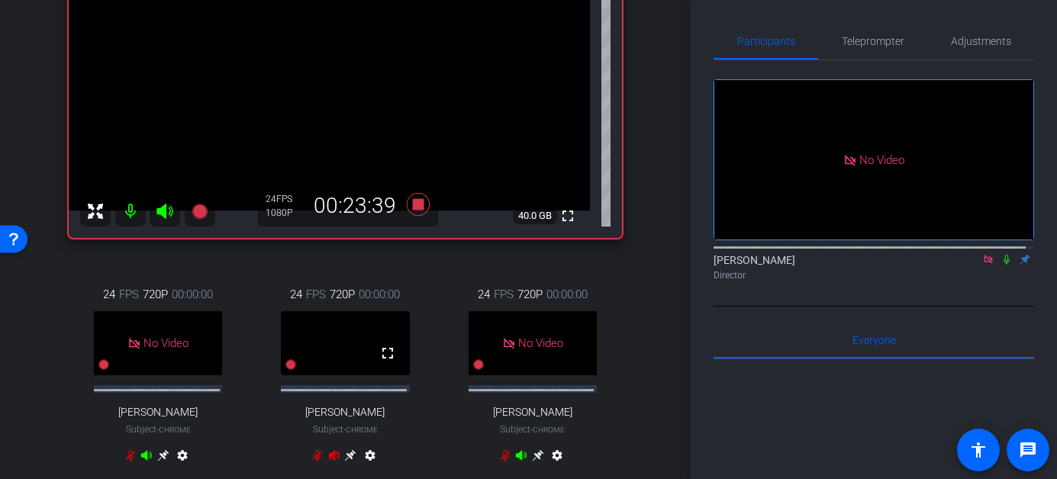
click at [1004, 265] on icon at bounding box center [1007, 260] width 6 height 10
click at [1003, 265] on icon at bounding box center [1007, 260] width 8 height 10
click at [1000, 265] on icon at bounding box center [1006, 259] width 12 height 11
click at [1004, 265] on icon at bounding box center [1007, 260] width 6 height 10
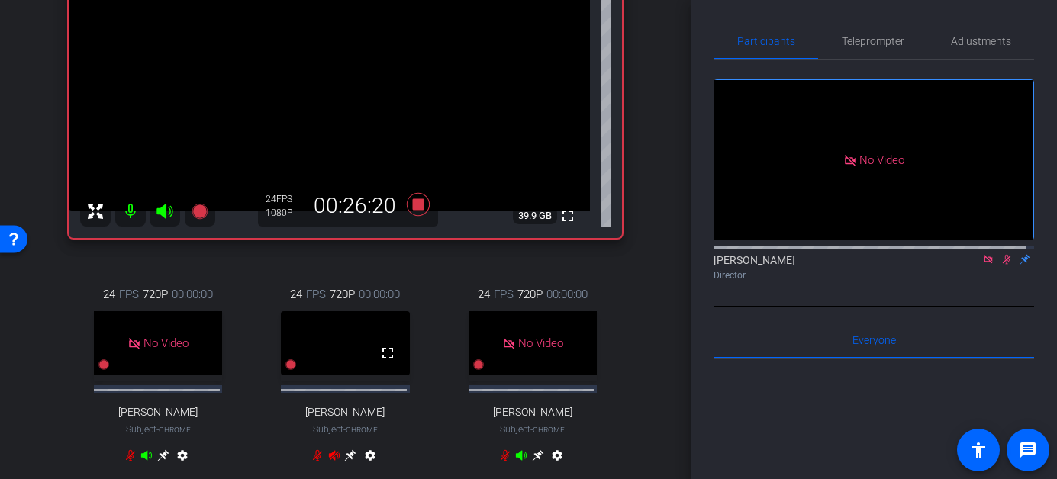
click at [1003, 265] on icon at bounding box center [1007, 260] width 8 height 10
click at [1004, 265] on icon at bounding box center [1007, 260] width 6 height 10
click at [1000, 265] on icon at bounding box center [1006, 259] width 12 height 11
click at [1004, 265] on icon at bounding box center [1007, 260] width 6 height 10
click at [1000, 265] on icon at bounding box center [1006, 259] width 12 height 11
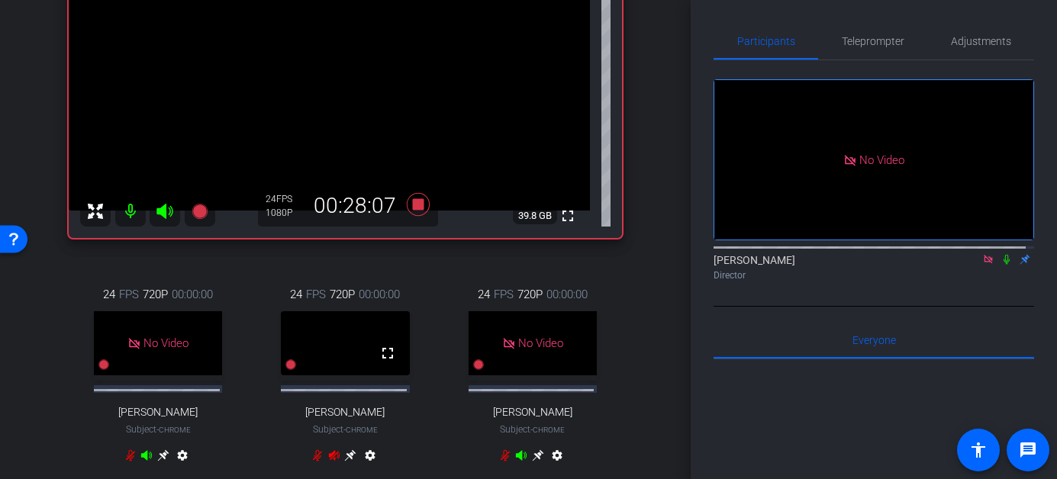
click at [1000, 265] on icon at bounding box center [1006, 259] width 12 height 11
click at [1004, 265] on icon at bounding box center [1007, 260] width 6 height 10
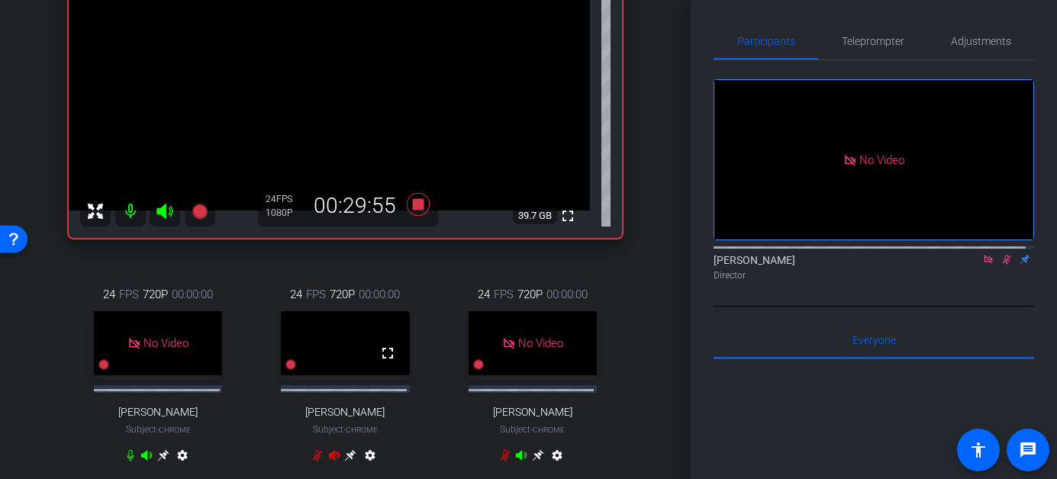
click at [1003, 265] on icon at bounding box center [1007, 260] width 8 height 10
click at [1000, 265] on icon at bounding box center [1006, 259] width 12 height 11
click at [1004, 265] on icon at bounding box center [1007, 260] width 6 height 10
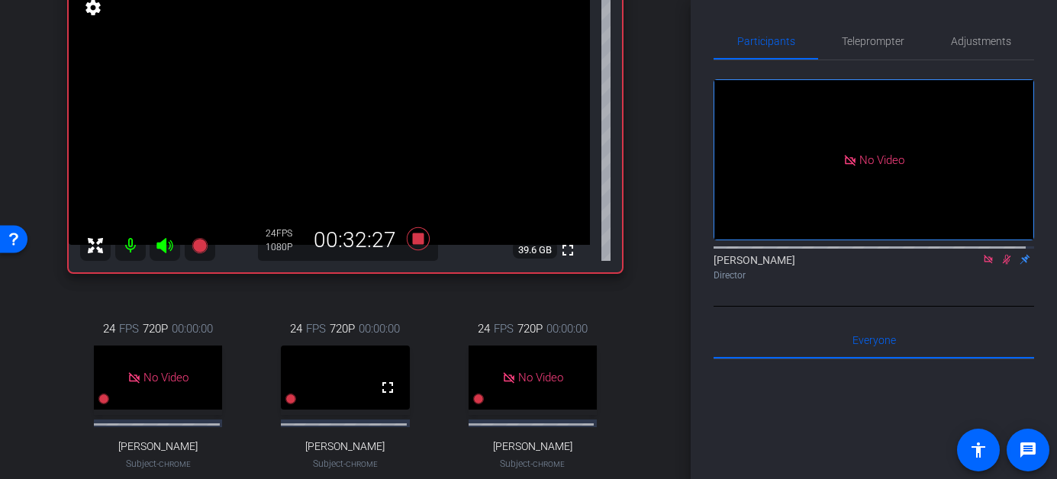
scroll to position [145, 0]
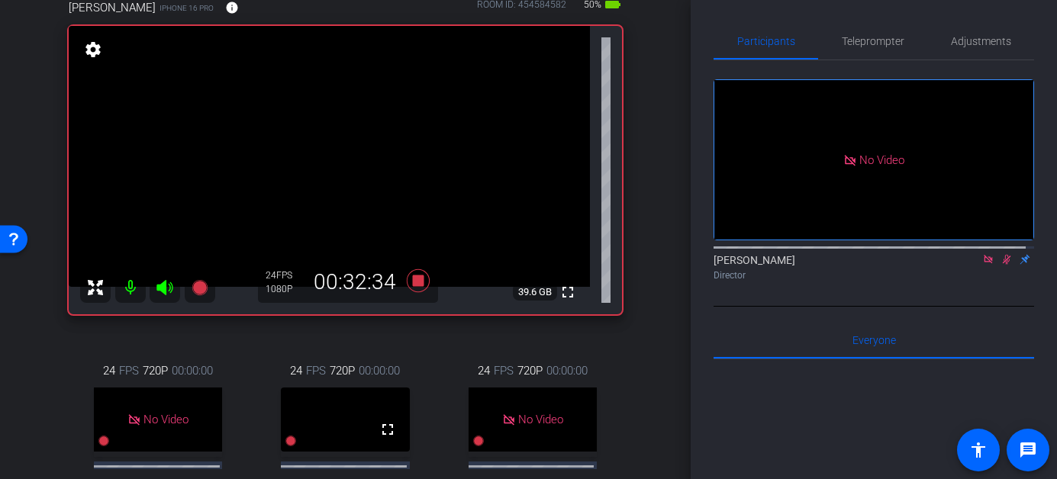
click at [1003, 265] on icon at bounding box center [1007, 260] width 8 height 10
click at [1000, 265] on icon at bounding box center [1006, 259] width 12 height 11
click at [986, 266] on mat-icon at bounding box center [988, 260] width 18 height 14
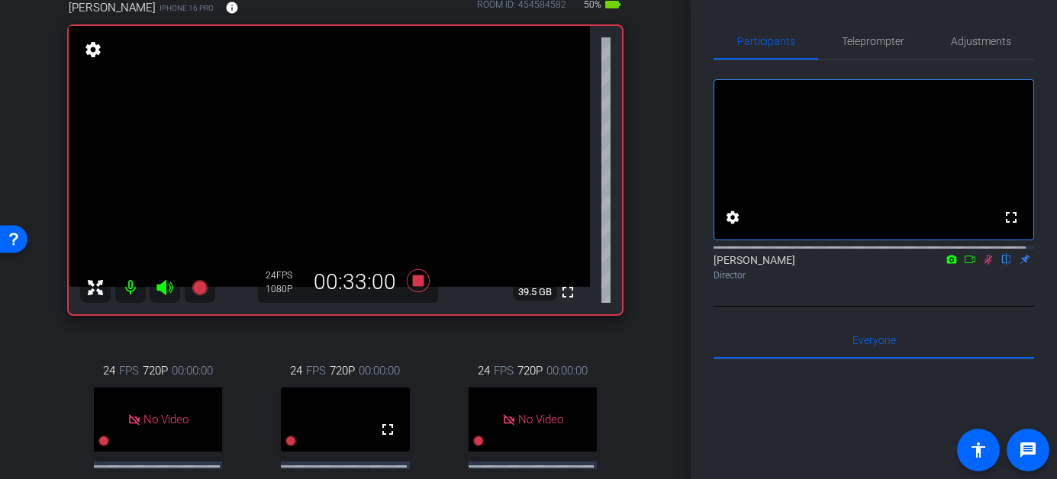
click at [997, 266] on mat-icon "flip" at bounding box center [1006, 259] width 18 height 14
click at [984, 265] on icon at bounding box center [988, 260] width 8 height 10
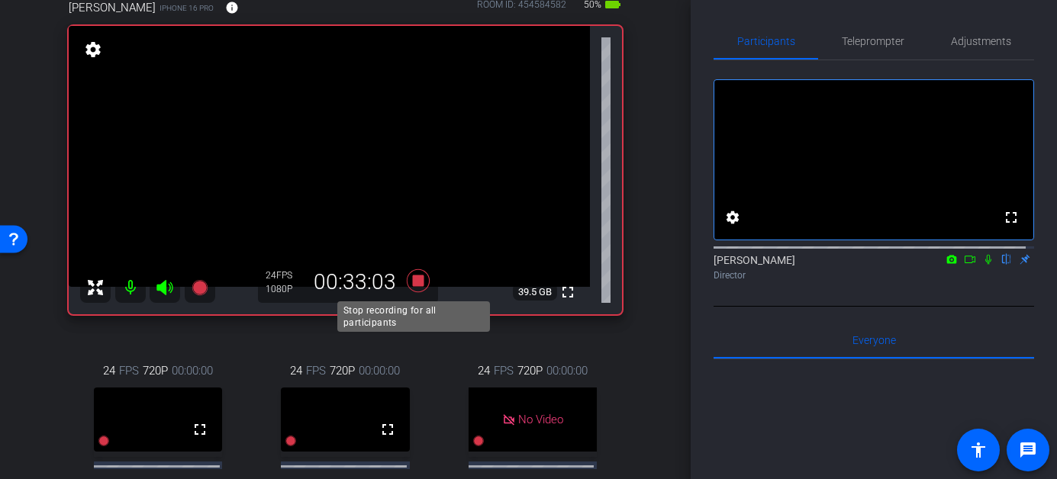
click at [409, 286] on icon at bounding box center [417, 280] width 23 height 23
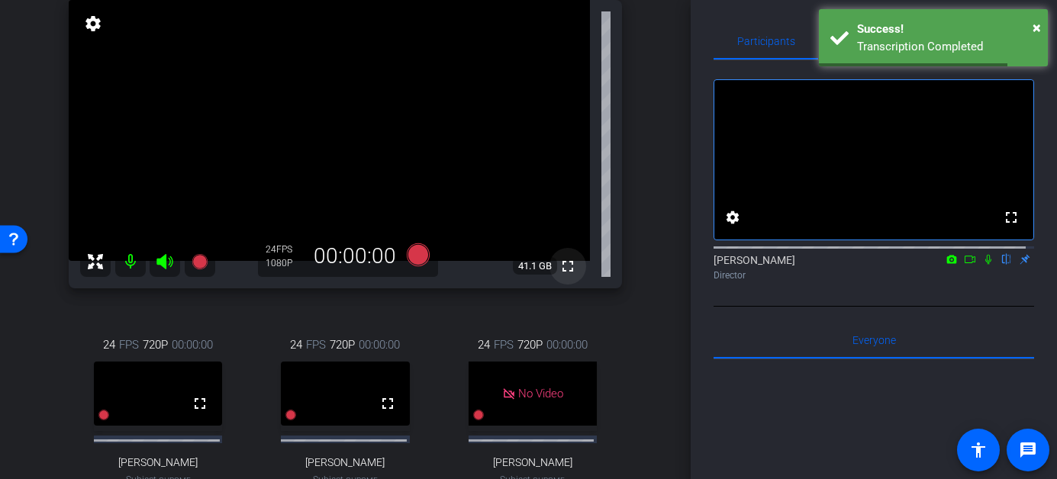
scroll to position [169, 0]
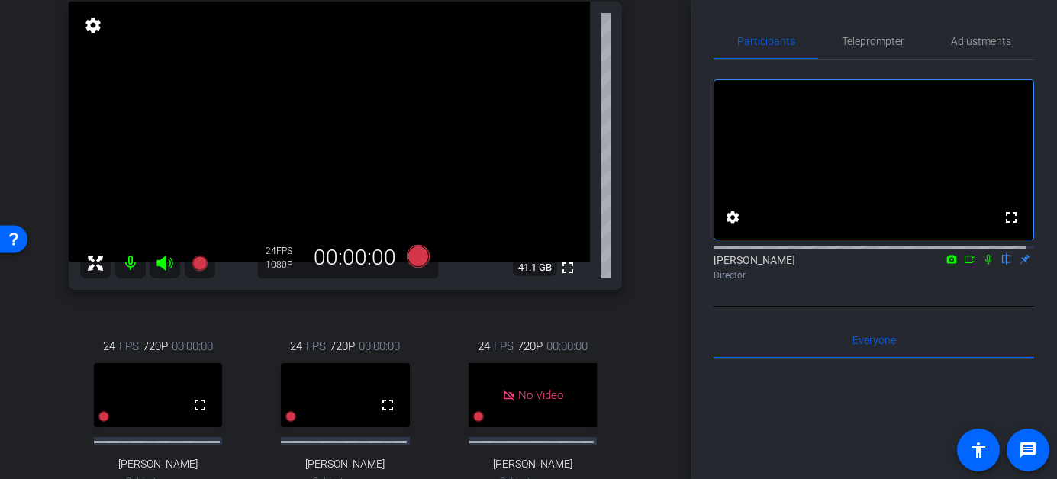
click at [982, 265] on icon at bounding box center [988, 259] width 12 height 11
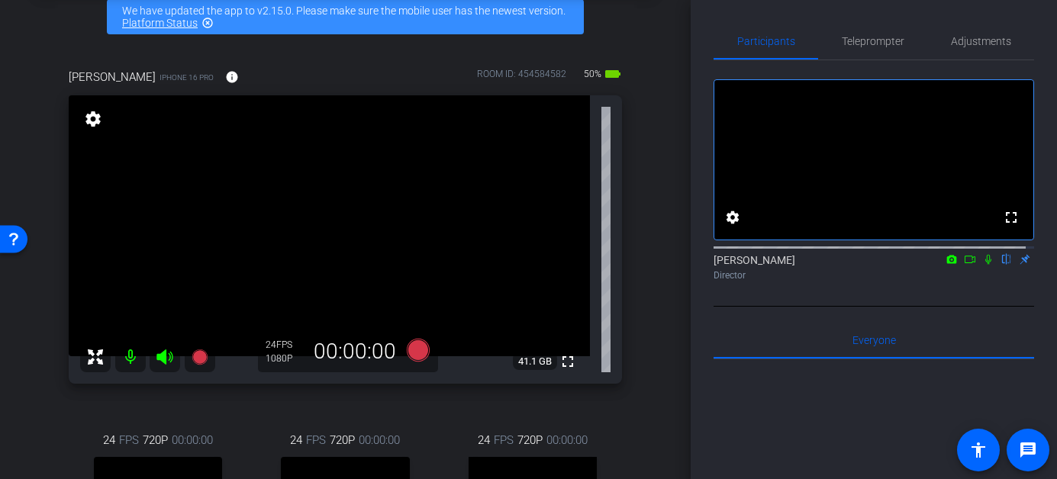
scroll to position [102, 0]
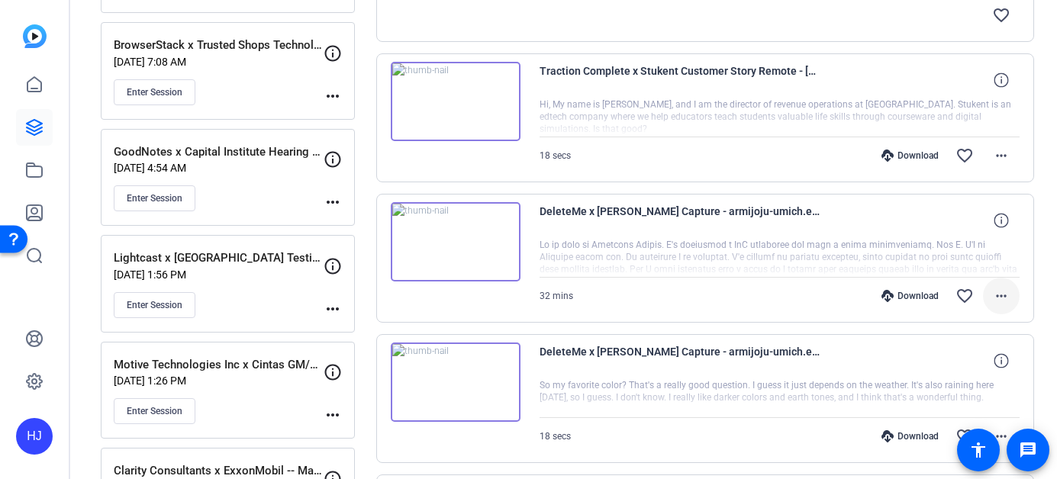
click at [992, 292] on mat-icon "more_horiz" at bounding box center [1001, 296] width 18 height 18
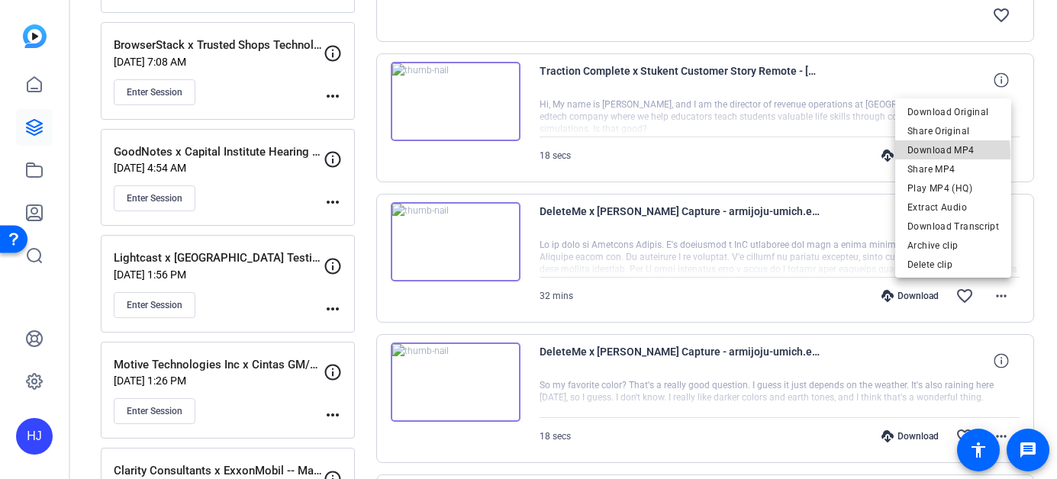
click at [938, 153] on span "Download MP4" at bounding box center [953, 150] width 92 height 18
